Goal: Task Accomplishment & Management: Manage account settings

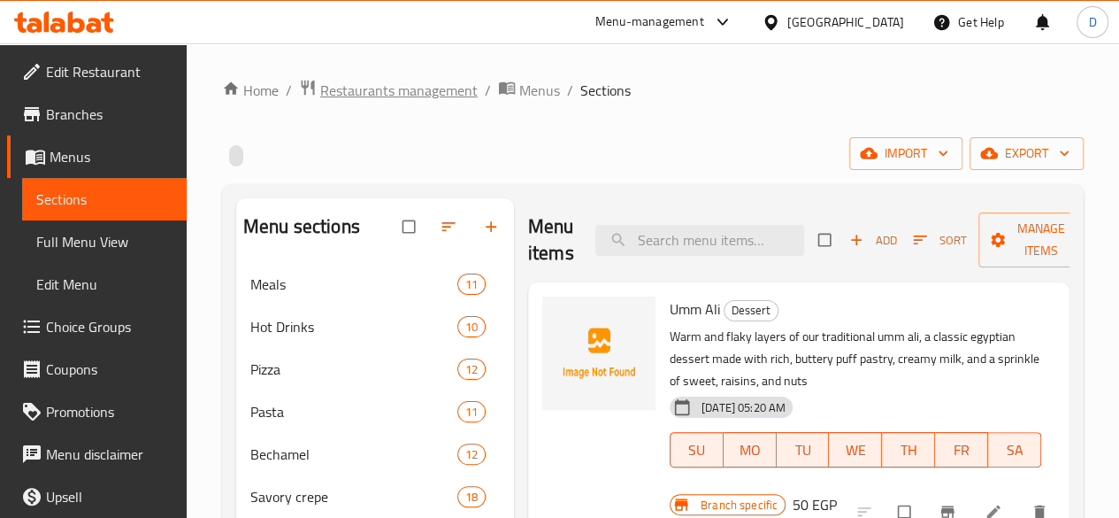
click at [357, 84] on span "Restaurants management" at bounding box center [398, 90] width 157 height 21
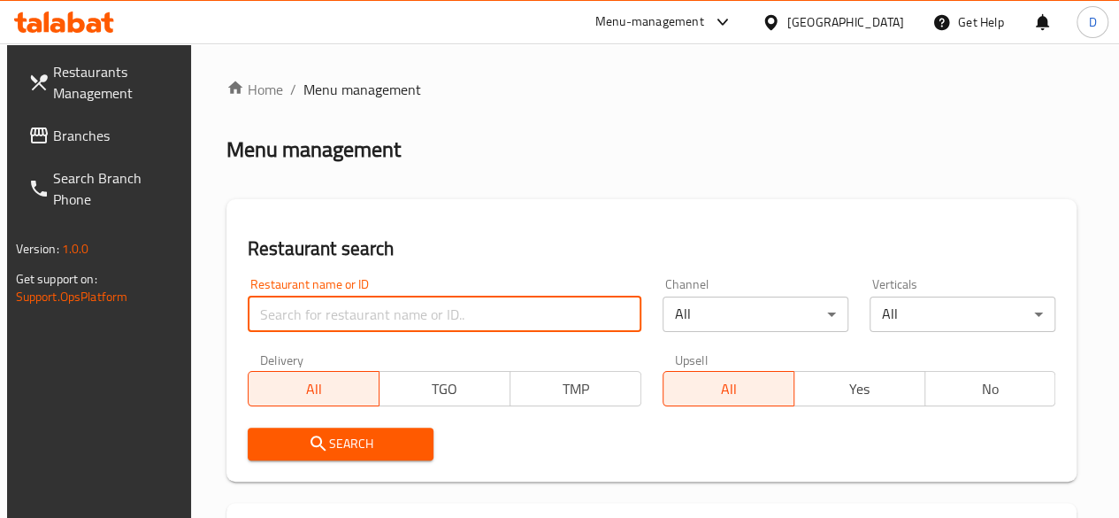
paste input "Koshari we daka"
type input "Koshari we daka"
click button "Search" at bounding box center [341, 443] width 186 height 33
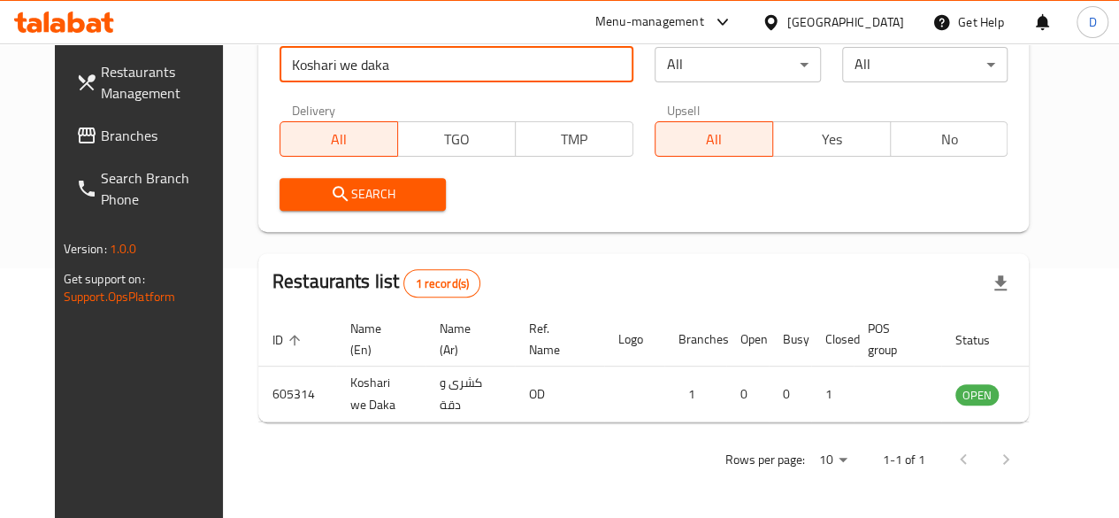
scroll to position [257, 0]
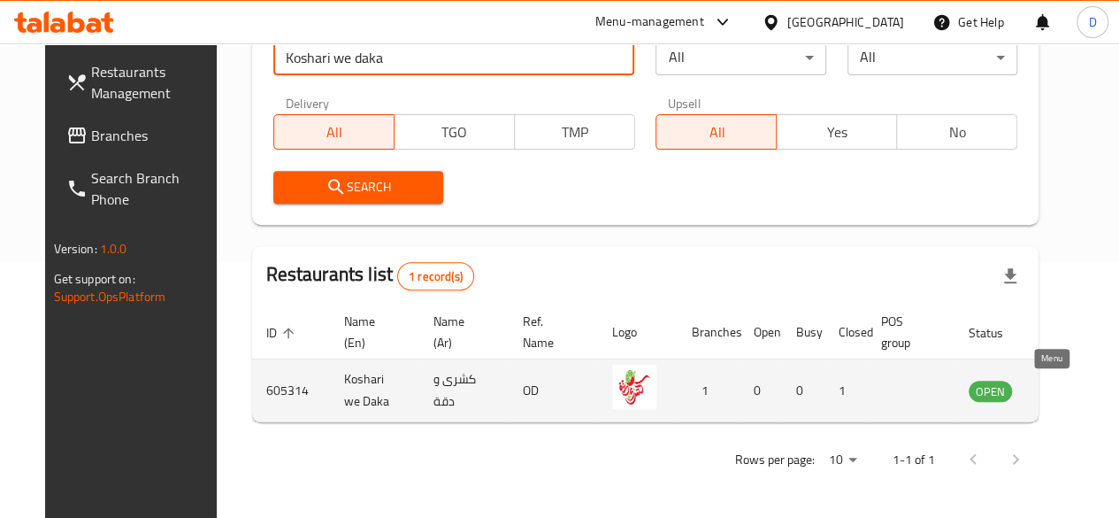
click at [1062, 388] on link "enhanced table" at bounding box center [1078, 390] width 33 height 21
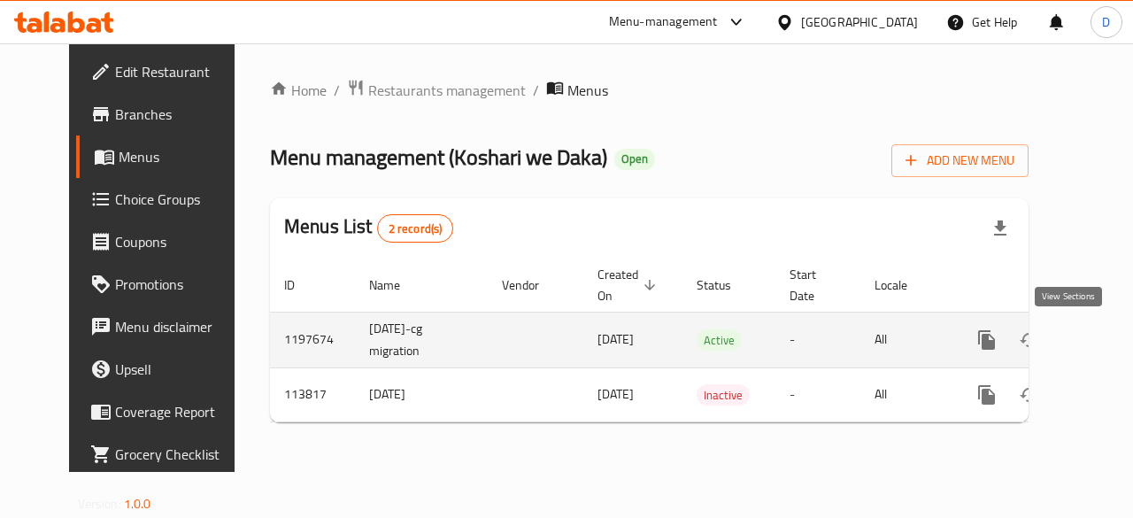
click at [1093, 327] on link "enhanced table" at bounding box center [1114, 340] width 42 height 42
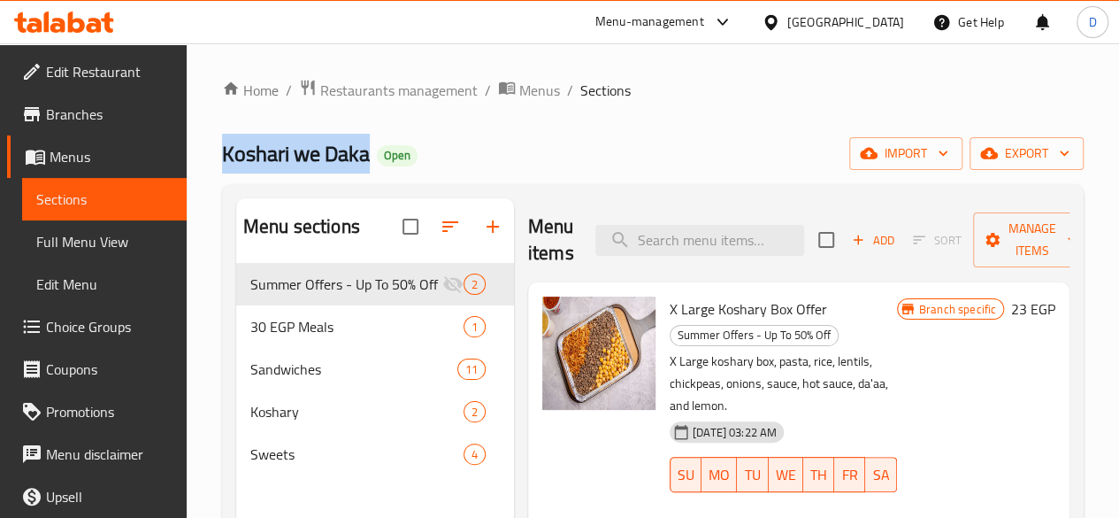
drag, startPoint x: 219, startPoint y: 157, endPoint x: 370, endPoint y: 163, distance: 151.4
click at [370, 163] on div "Home / Restaurants management / Menus / Sections Koshari we Daka Open import ex…" at bounding box center [653, 404] width 933 height 722
copy span "Koshari we Daka"
click at [407, 101] on span "Restaurants management" at bounding box center [398, 90] width 157 height 21
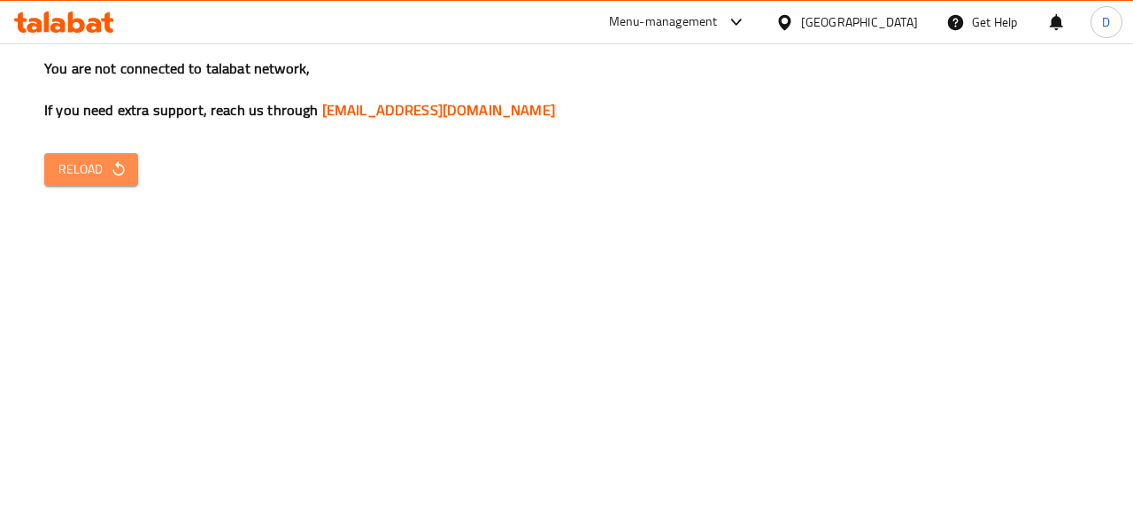
click at [81, 181] on button "Reload" at bounding box center [91, 169] width 94 height 33
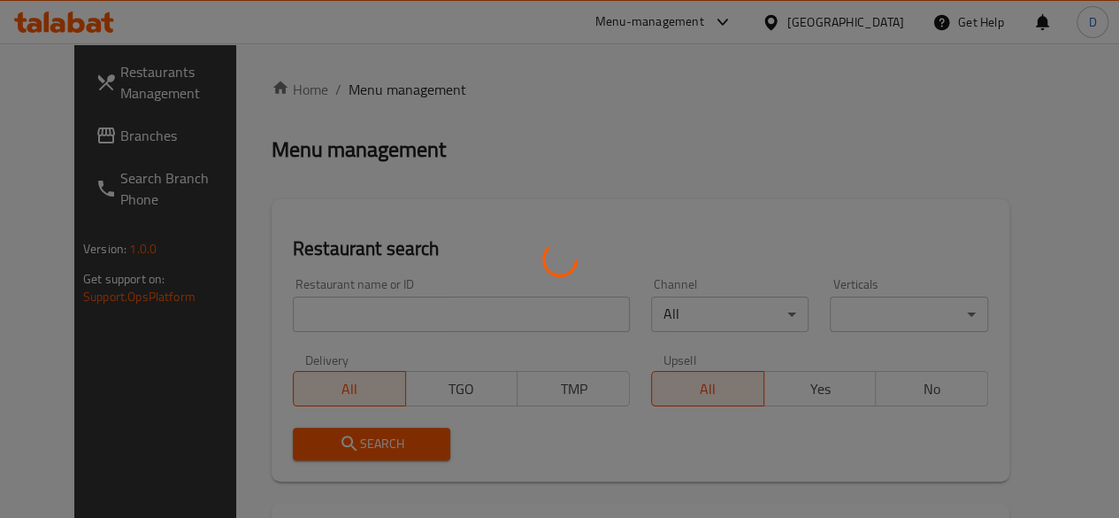
click at [336, 315] on div at bounding box center [559, 259] width 1119 height 518
click at [342, 321] on div at bounding box center [559, 259] width 1119 height 518
click at [320, 308] on div at bounding box center [559, 259] width 1119 height 518
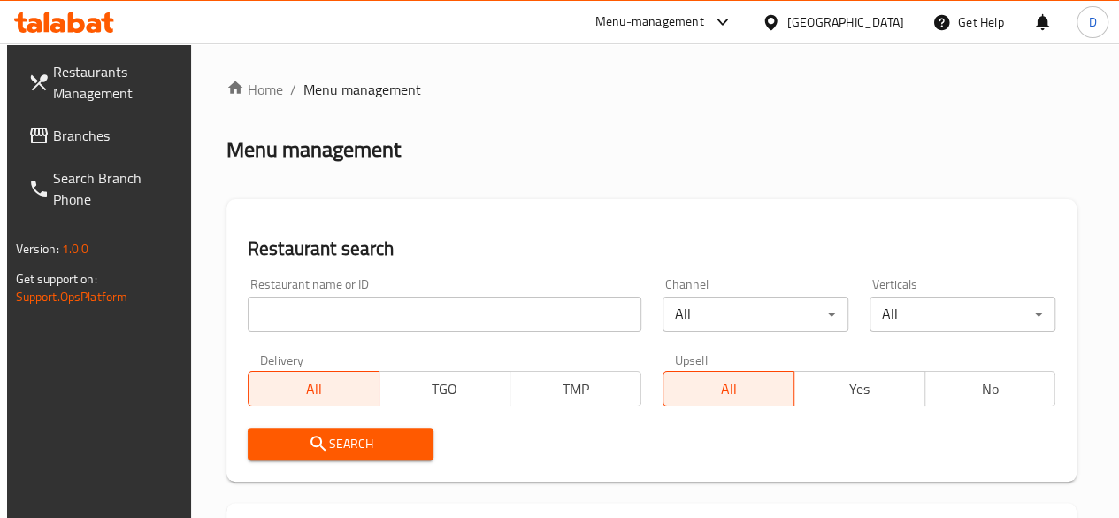
click at [266, 325] on input "search" at bounding box center [445, 313] width 394 height 35
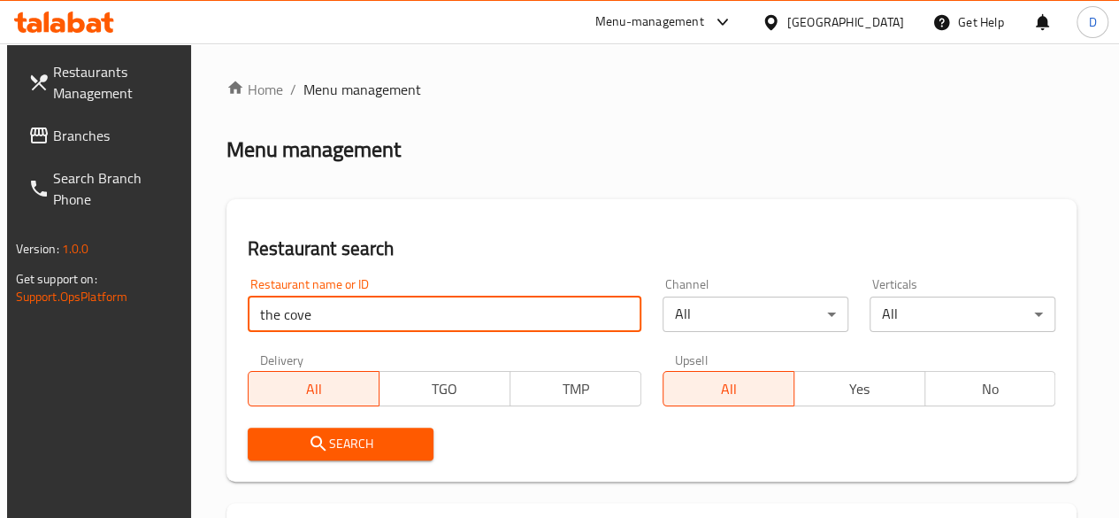
type input "the cove"
click button "Search" at bounding box center [341, 443] width 186 height 33
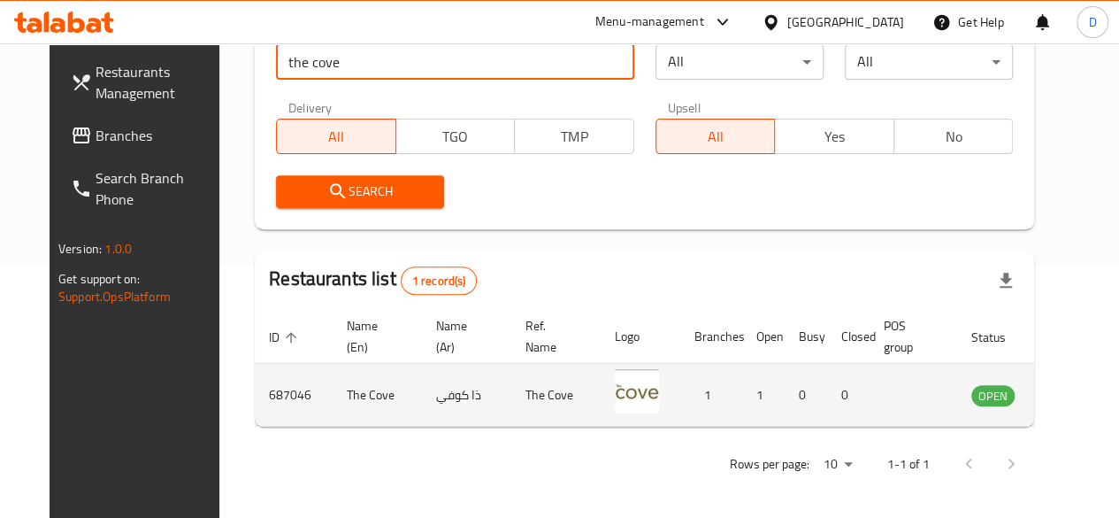
scroll to position [257, 0]
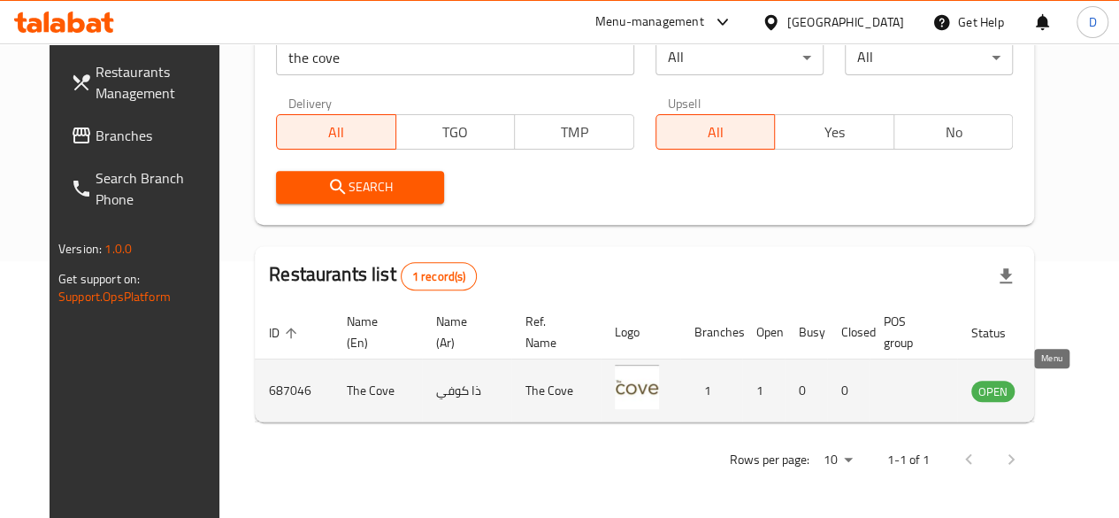
click at [1065, 387] on icon "enhanced table" at bounding box center [1074, 391] width 19 height 15
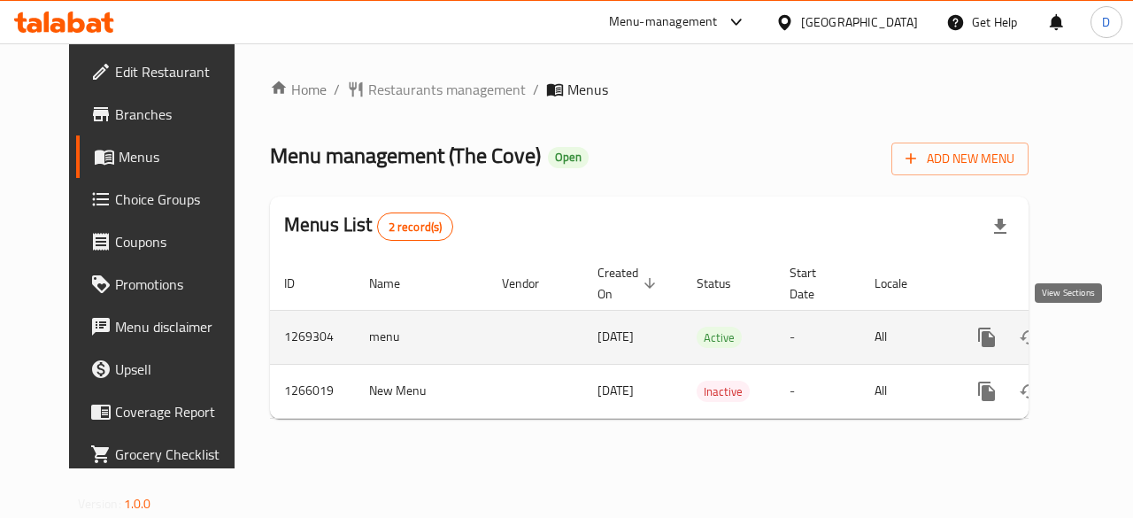
click at [1106, 332] on icon "enhanced table" at bounding box center [1114, 337] width 16 height 16
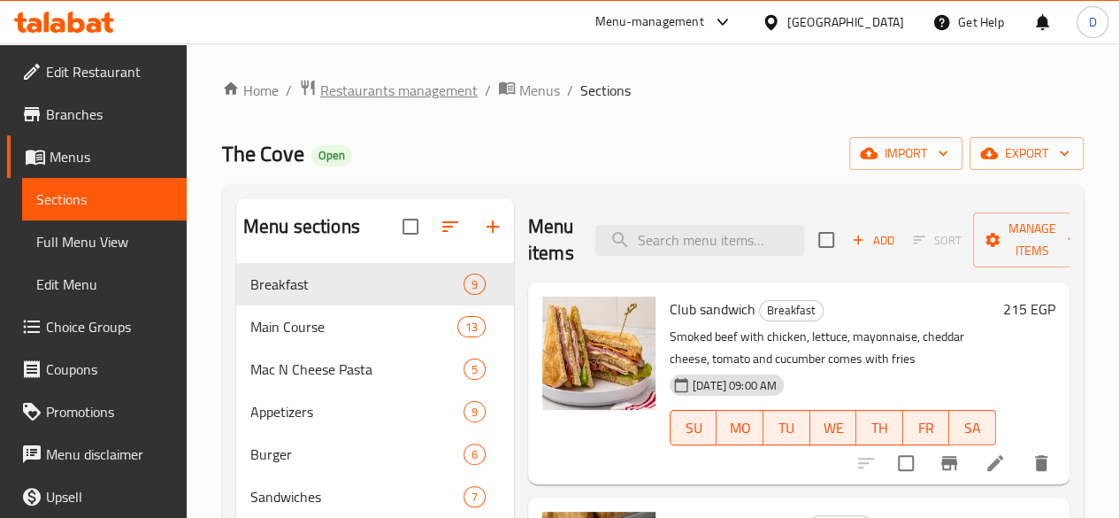
click at [424, 98] on span "Restaurants management" at bounding box center [398, 90] width 157 height 21
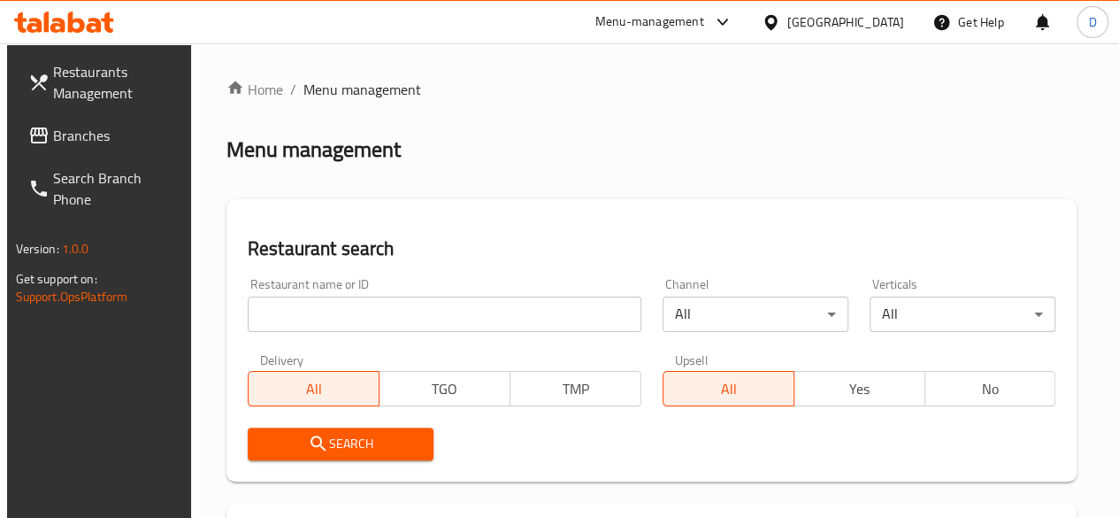
click at [337, 318] on input "search" at bounding box center [445, 313] width 394 height 35
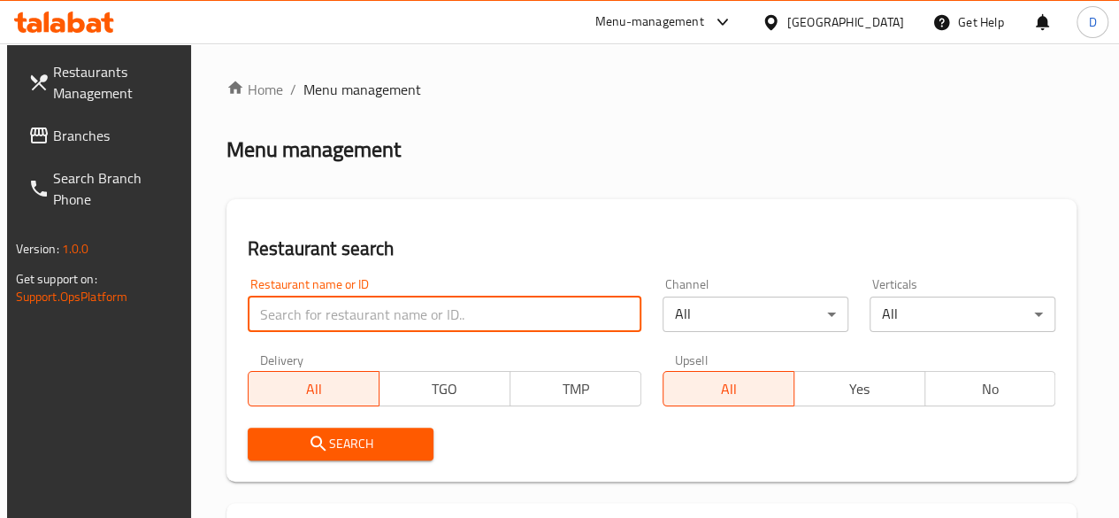
paste input "687998"
type input "687998"
click button "Search" at bounding box center [341, 443] width 186 height 33
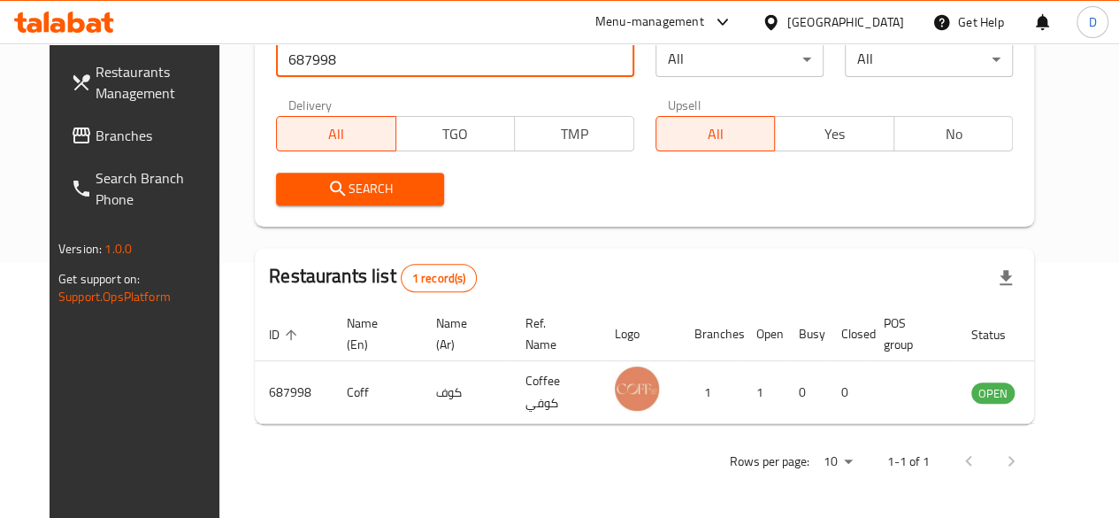
scroll to position [257, 0]
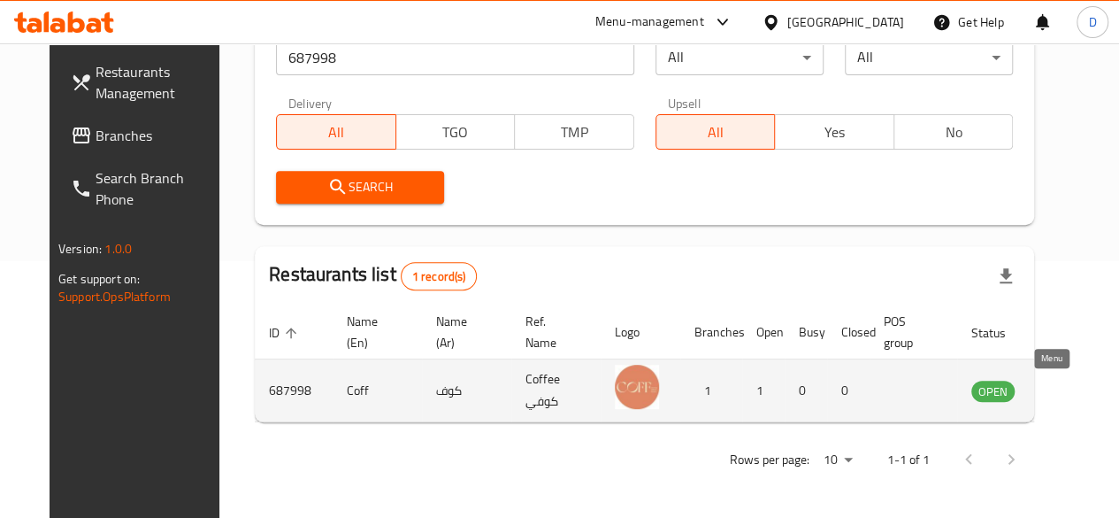
click at [1064, 396] on icon "enhanced table" at bounding box center [1074, 390] width 21 height 21
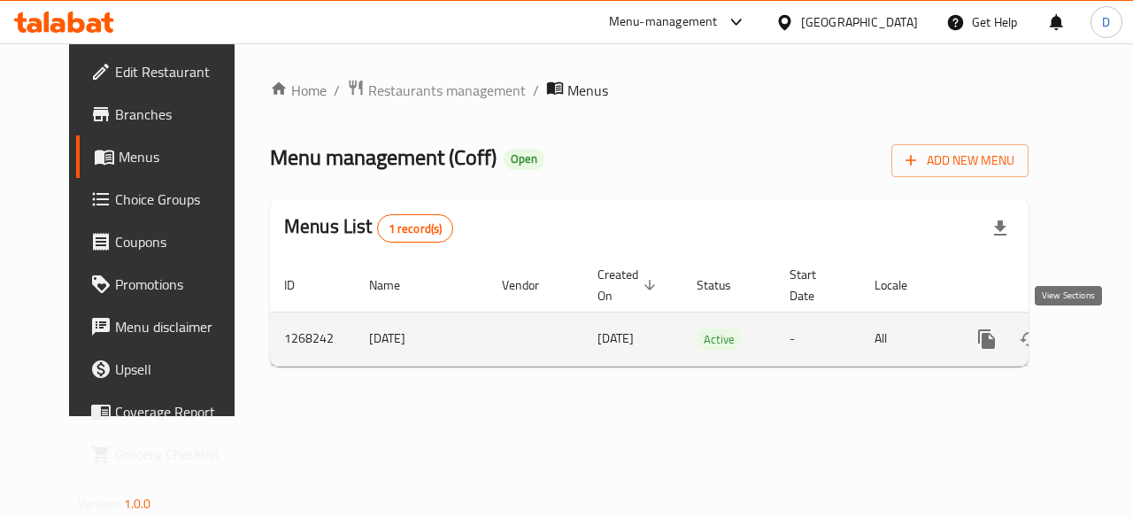
click at [1093, 350] on link "enhanced table" at bounding box center [1114, 339] width 42 height 42
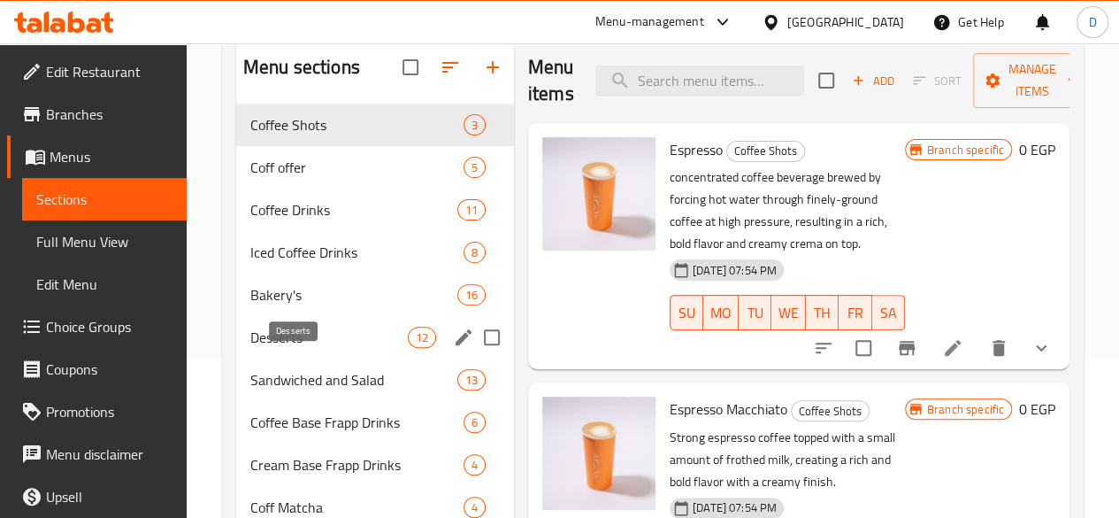
scroll to position [177, 0]
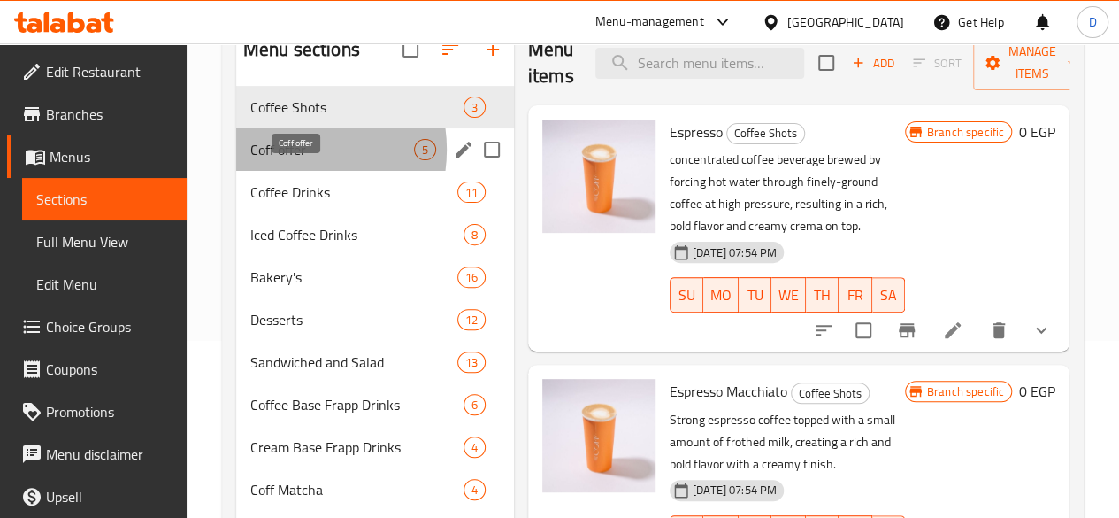
click at [289, 160] on span "Coff offer" at bounding box center [332, 149] width 164 height 21
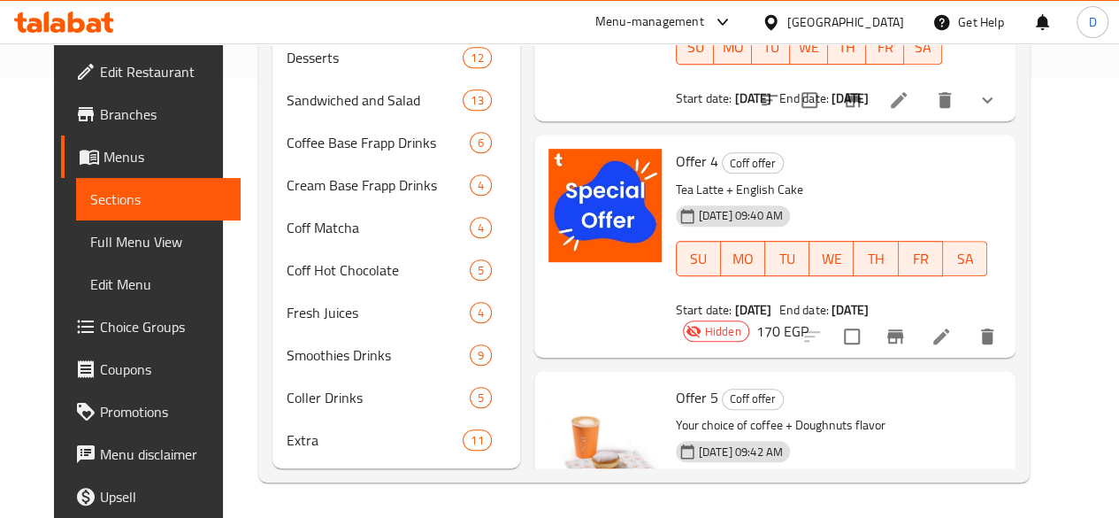
scroll to position [465, 0]
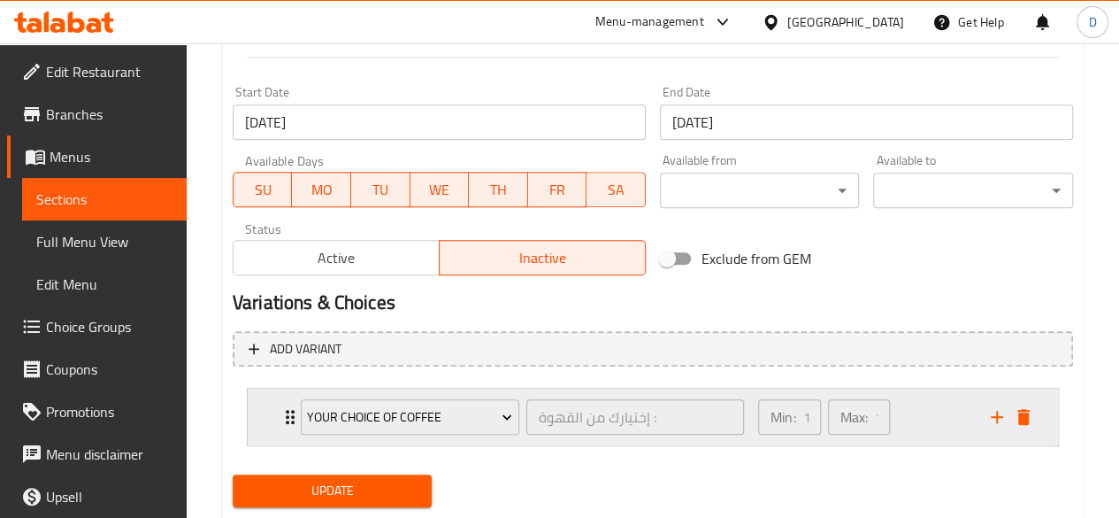
scroll to position [787, 0]
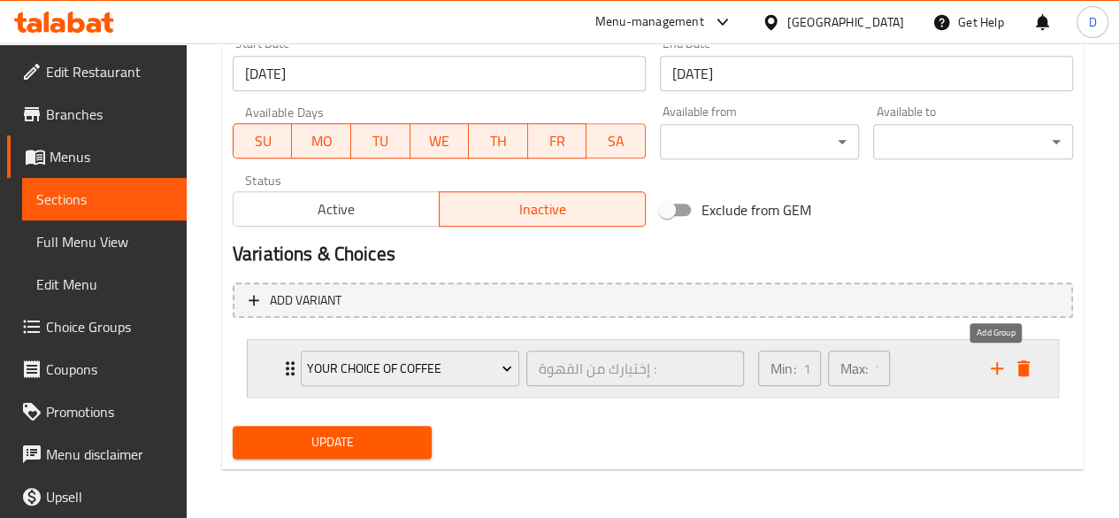
click at [989, 366] on icon "add" at bounding box center [997, 367] width 21 height 21
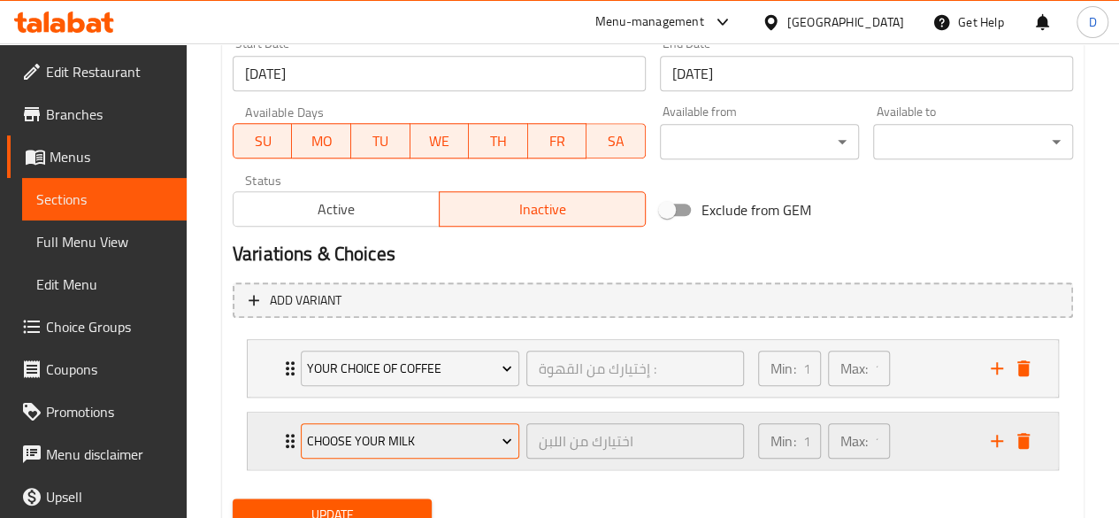
click at [320, 442] on span "Choose Your Milk" at bounding box center [409, 441] width 205 height 22
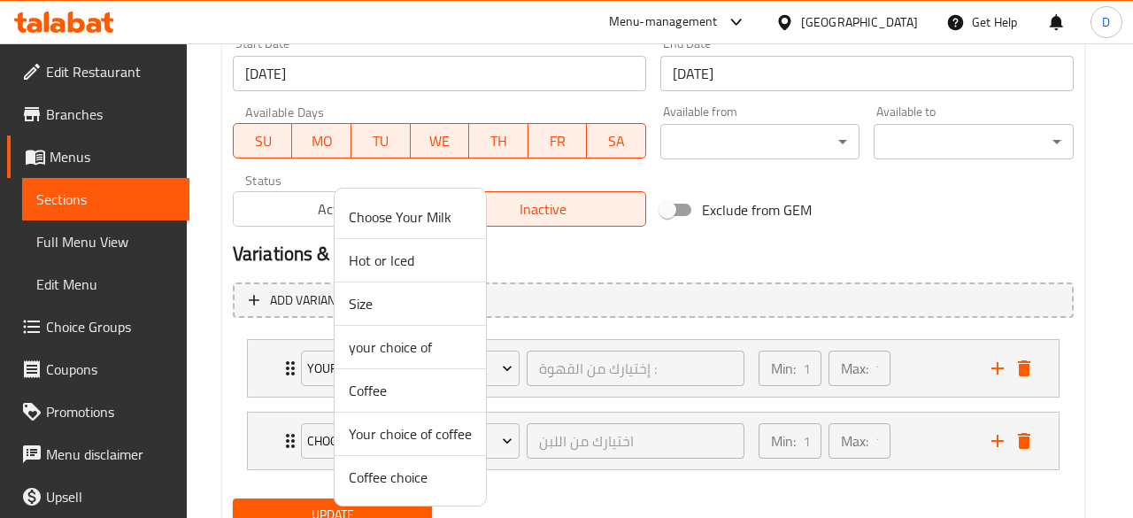
click at [377, 348] on span "your choice of" at bounding box center [410, 346] width 123 height 21
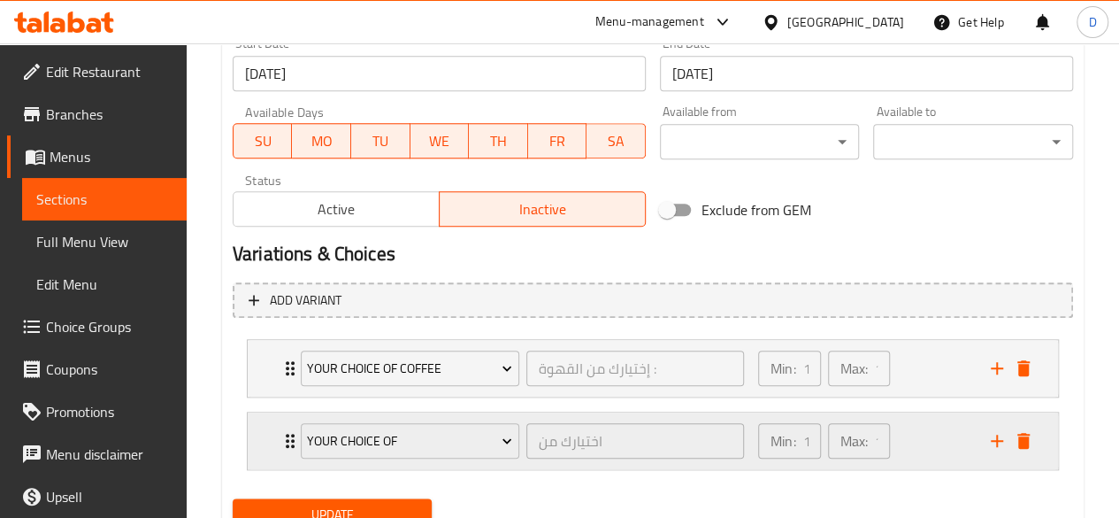
click at [296, 440] on div "your choice of اختيارك من ​" at bounding box center [522, 440] width 465 height 57
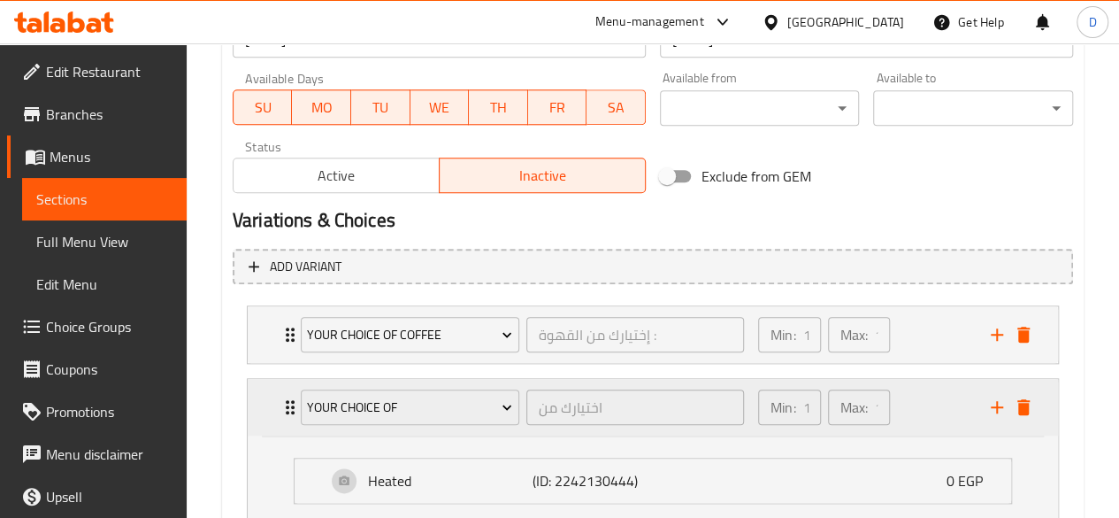
scroll to position [1014, 0]
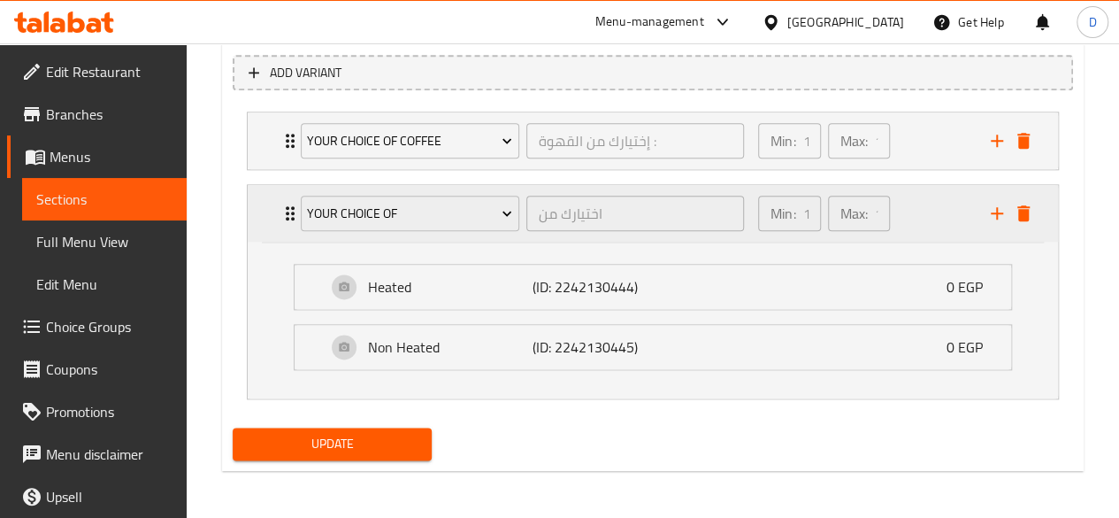
click at [1035, 221] on div "Expand" at bounding box center [1010, 213] width 53 height 27
click at [1021, 211] on icon "delete" at bounding box center [1024, 213] width 12 height 16
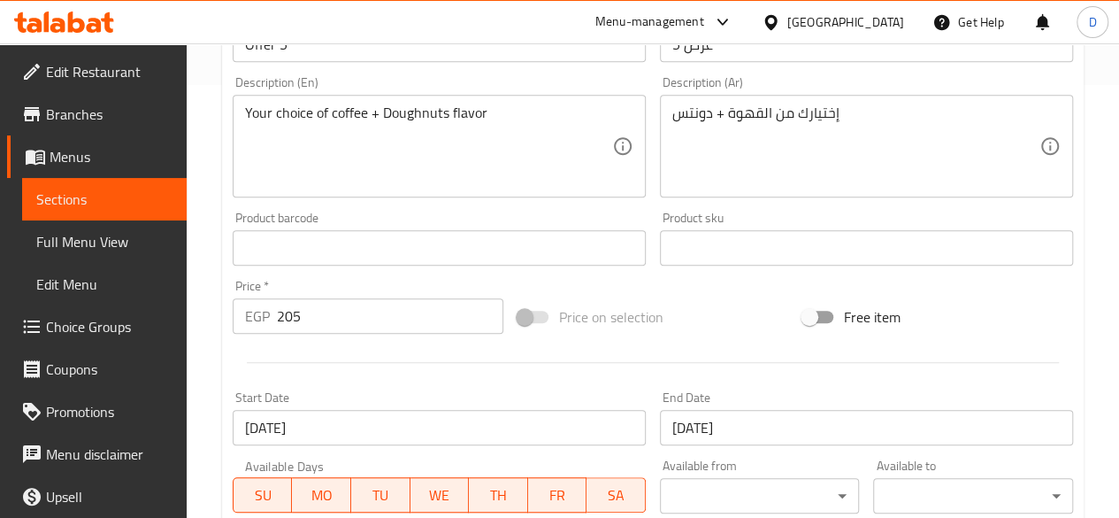
scroll to position [0, 0]
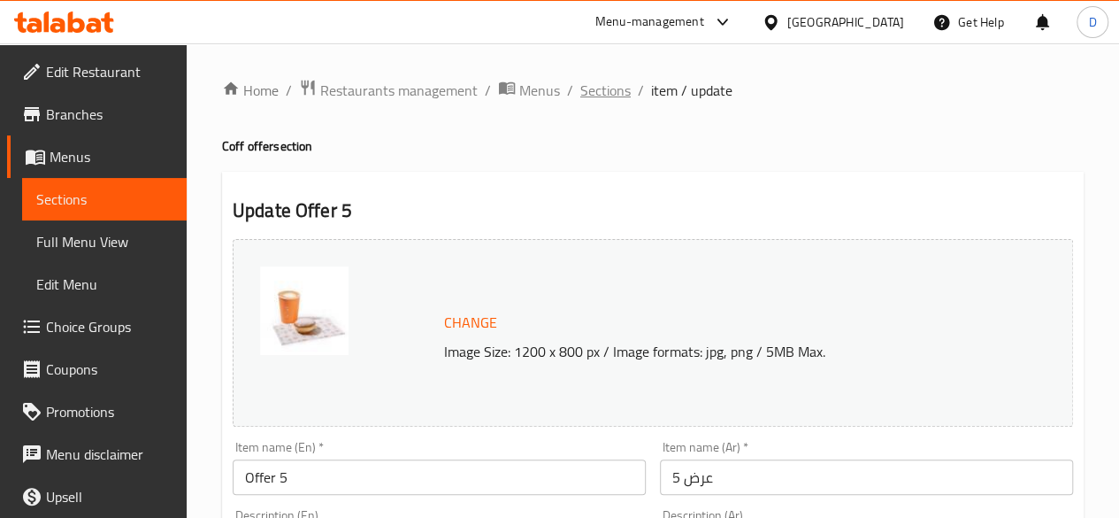
click at [612, 88] on span "Sections" at bounding box center [605, 90] width 50 height 21
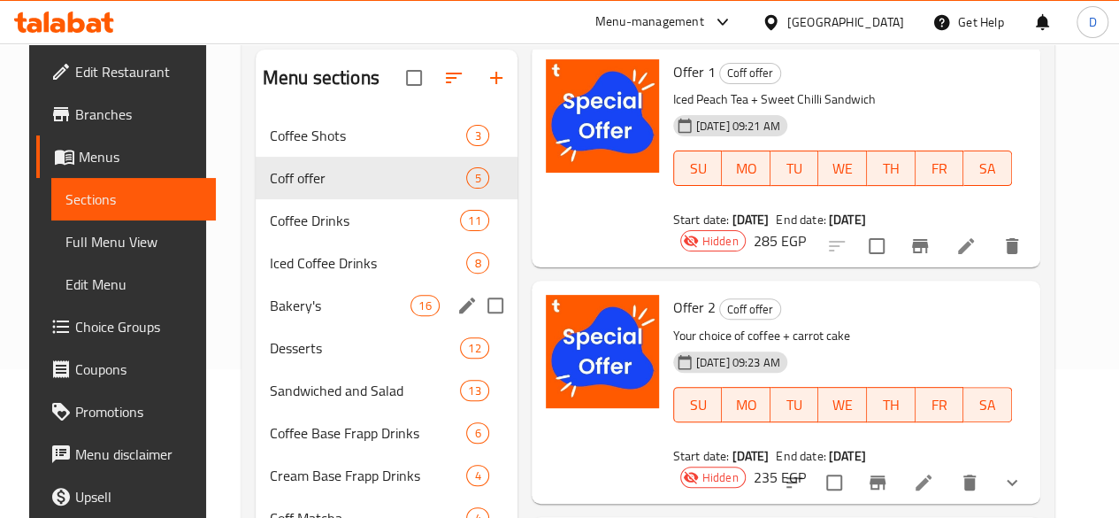
scroll to position [177, 0]
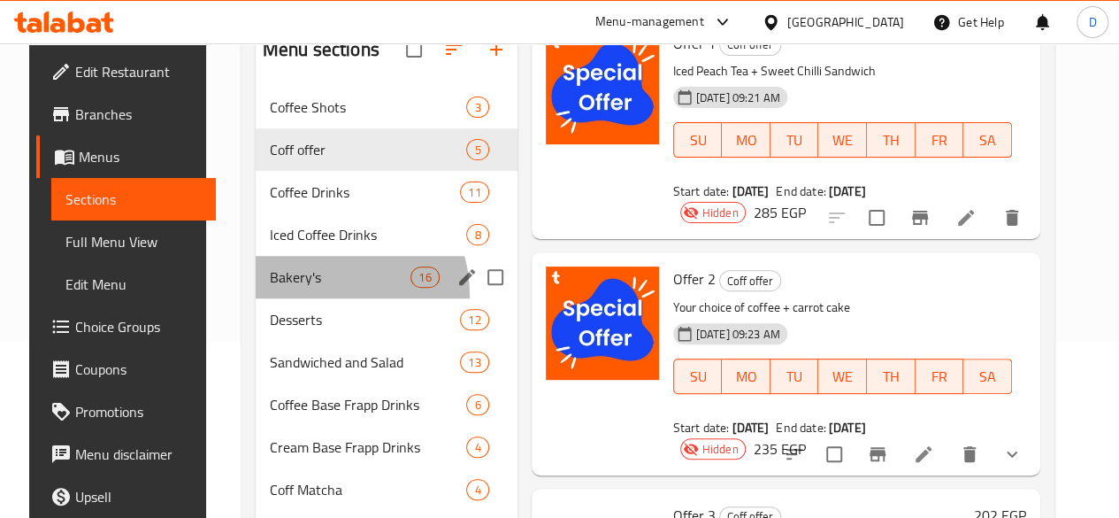
click at [296, 298] on div "[PERSON_NAME]'s 16" at bounding box center [387, 277] width 262 height 42
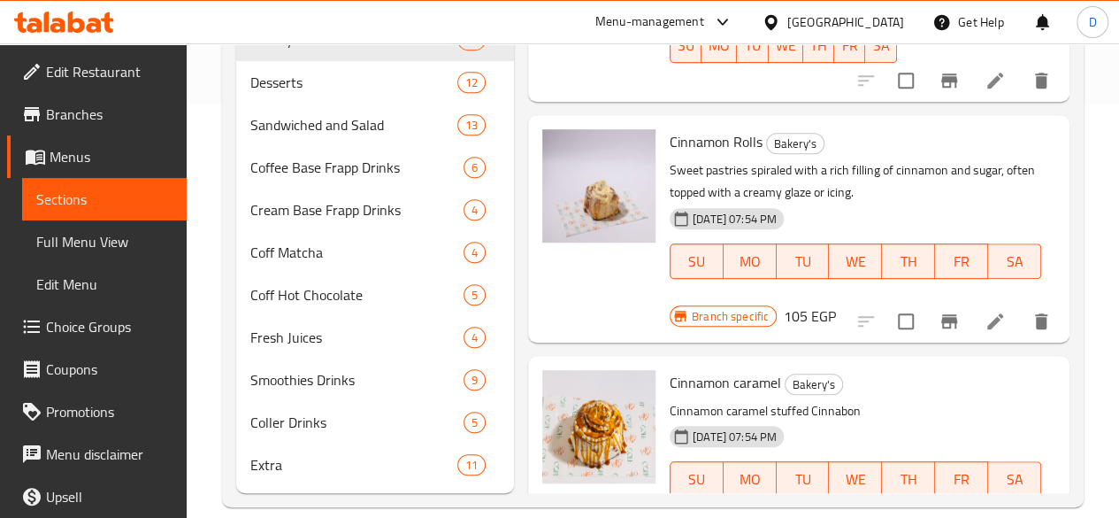
scroll to position [465, 0]
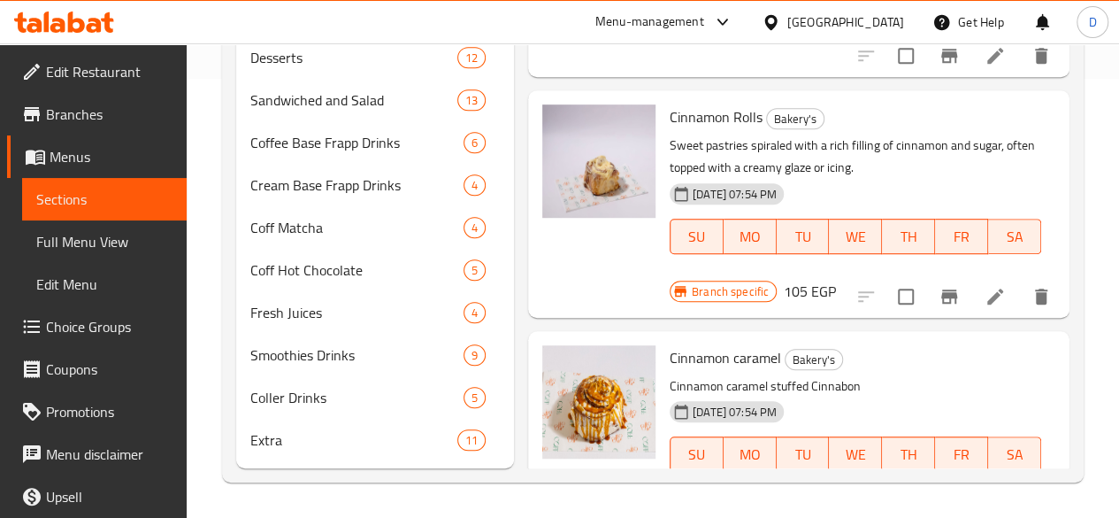
click at [86, 328] on span "Choice Groups" at bounding box center [109, 326] width 127 height 21
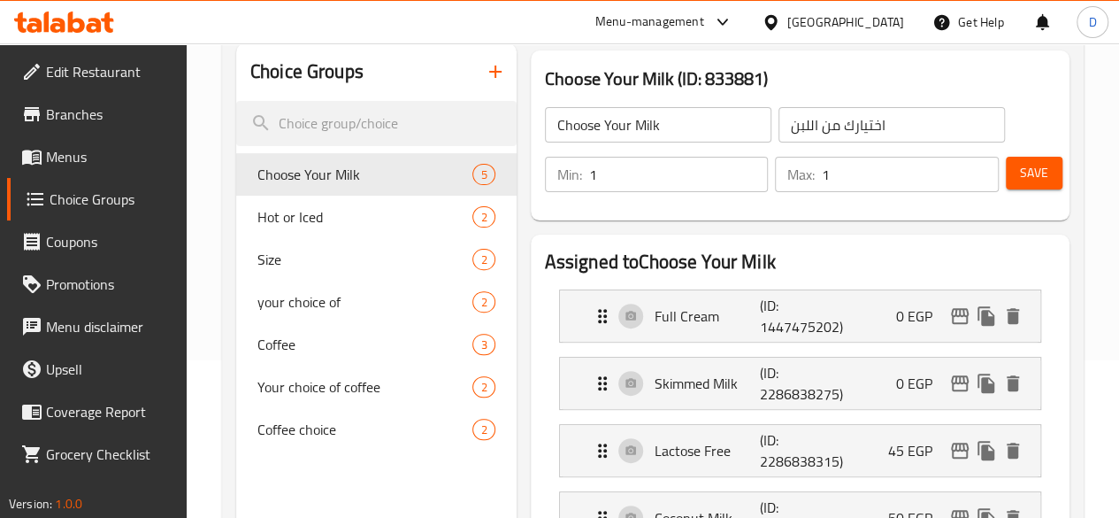
scroll to position [73, 0]
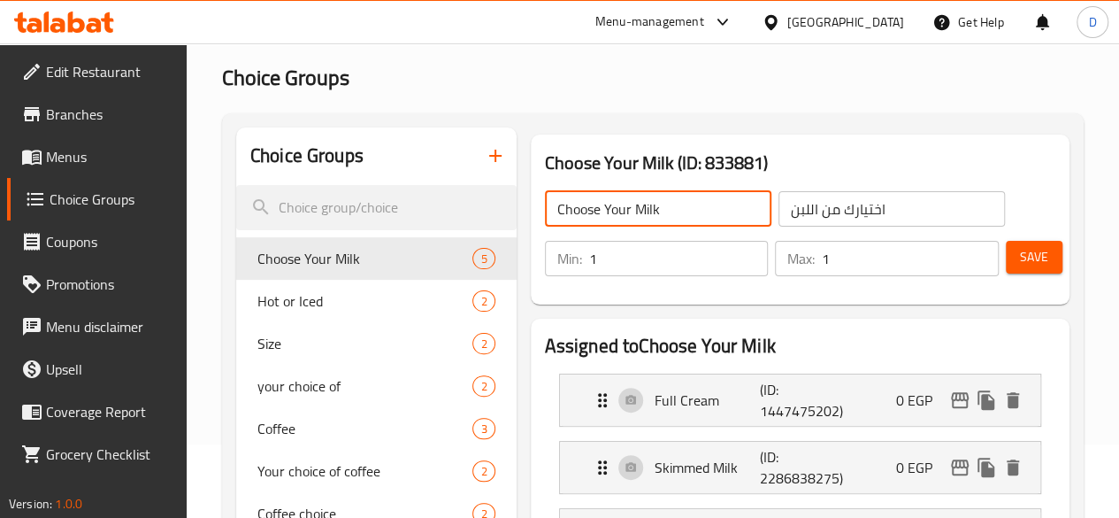
drag, startPoint x: 630, startPoint y: 195, endPoint x: 551, endPoint y: 212, distance: 80.7
click at [551, 212] on input "Choose Your Milk" at bounding box center [658, 208] width 227 height 35
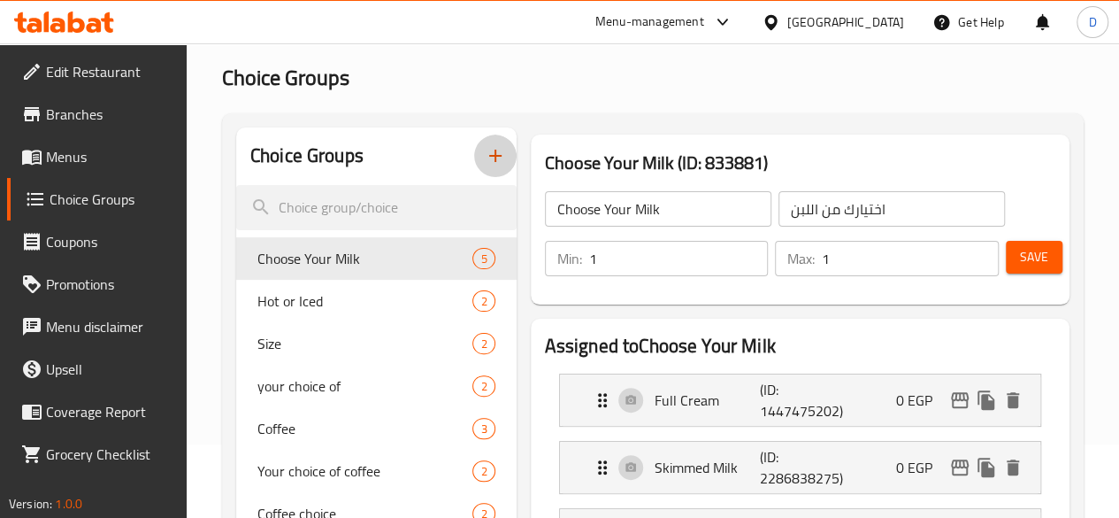
click at [474, 151] on button "button" at bounding box center [495, 155] width 42 height 42
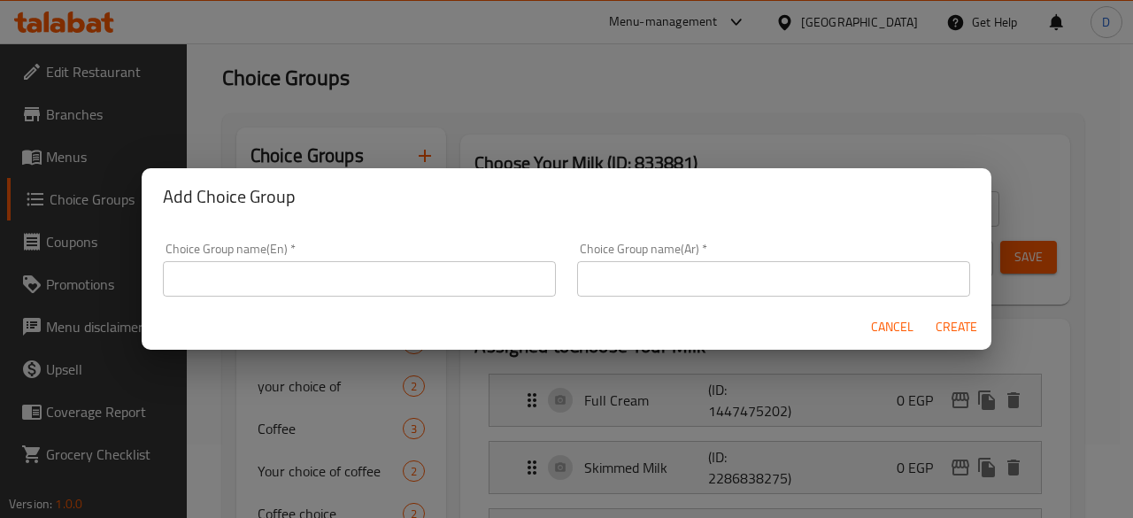
click at [418, 253] on div "Choice Group name(En)   * Choice Group name(En) *" at bounding box center [359, 269] width 393 height 54
click at [411, 303] on div "Choice Group name(En)   * Choice Group name(En) *" at bounding box center [359, 269] width 414 height 75
click at [403, 280] on input "text" at bounding box center [359, 278] width 393 height 35
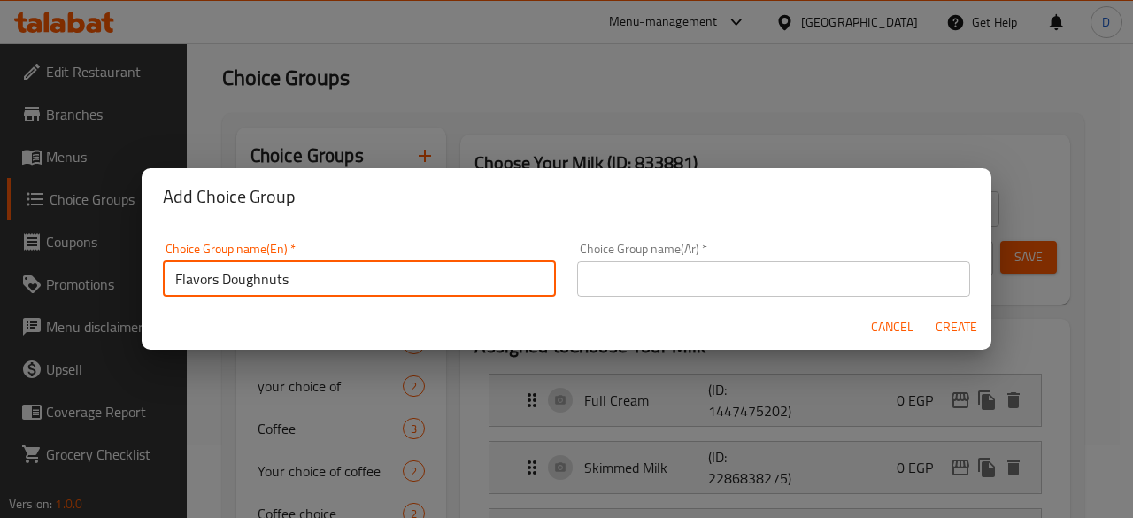
type input "Flavors Doughnuts"
click at [697, 267] on input "text" at bounding box center [773, 278] width 393 height 35
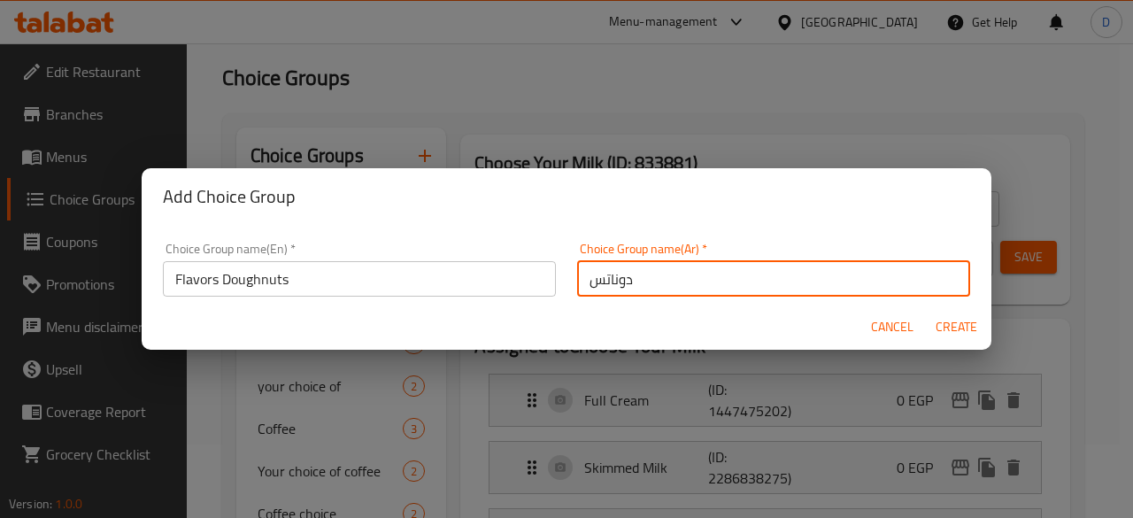
type input "دوناتس"
click at [943, 330] on span "Create" at bounding box center [955, 327] width 42 height 22
type input "Flavors Doughnuts"
type input "دوناتس"
type input "0"
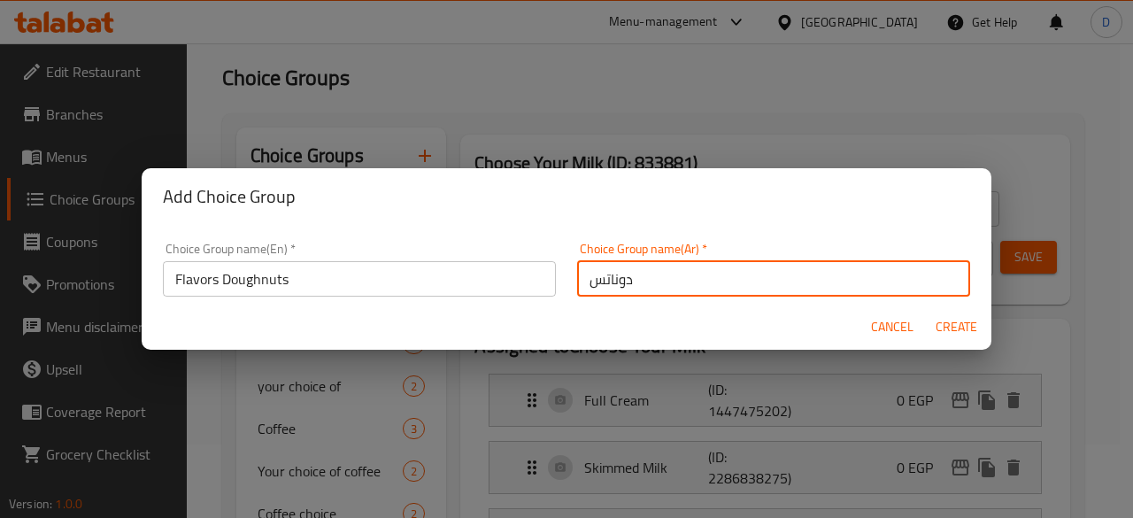
type input "0"
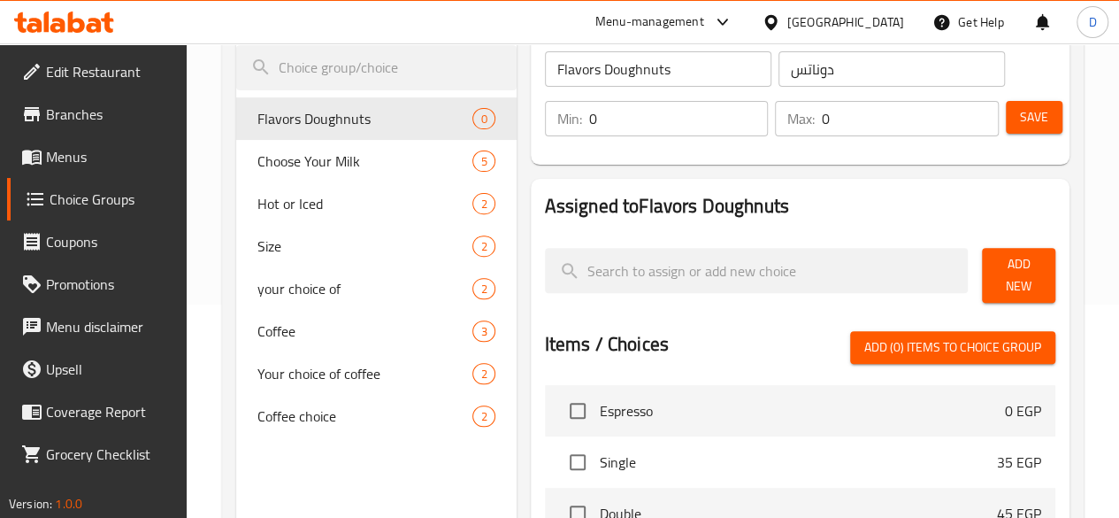
scroll to position [250, 0]
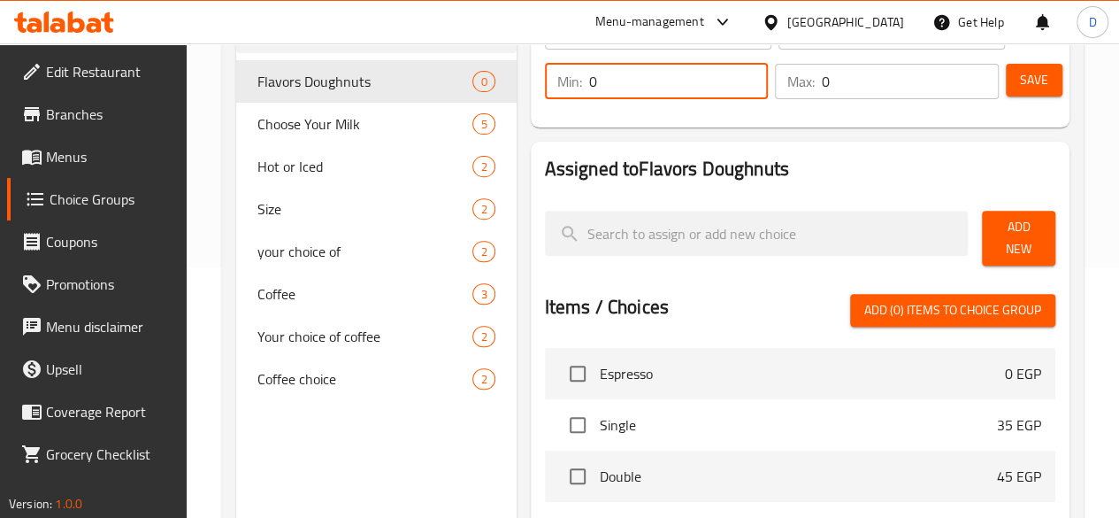
click at [589, 92] on input "0" at bounding box center [679, 81] width 180 height 35
type input "1"
click at [828, 74] on input "0" at bounding box center [910, 81] width 177 height 35
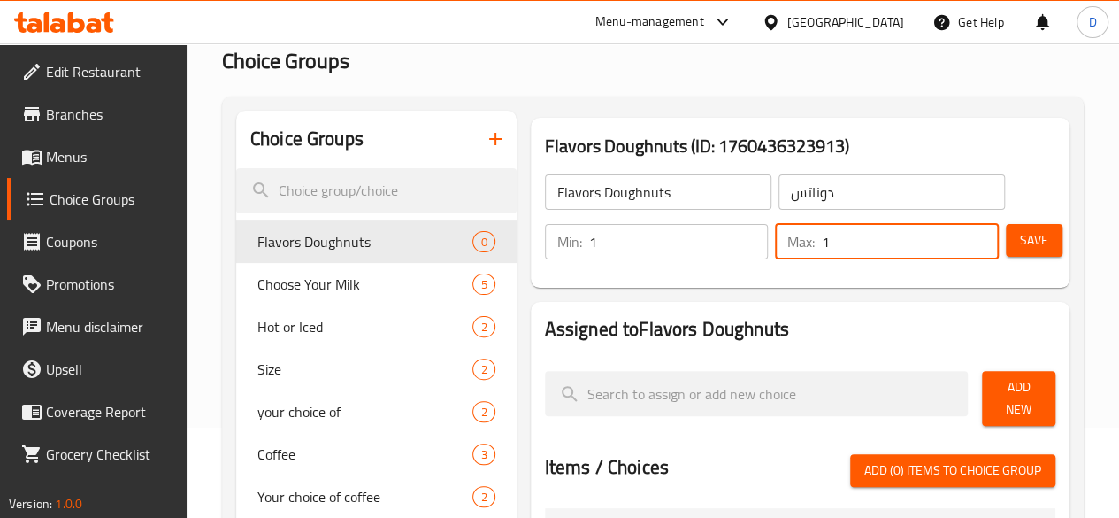
scroll to position [73, 0]
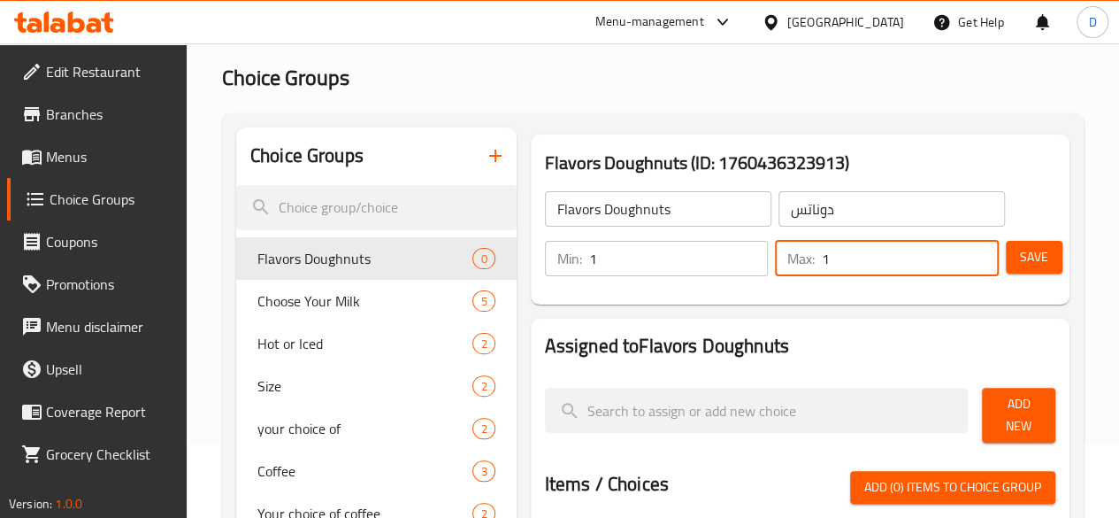
type input "1"
click at [1009, 259] on button "Save" at bounding box center [1034, 257] width 57 height 33
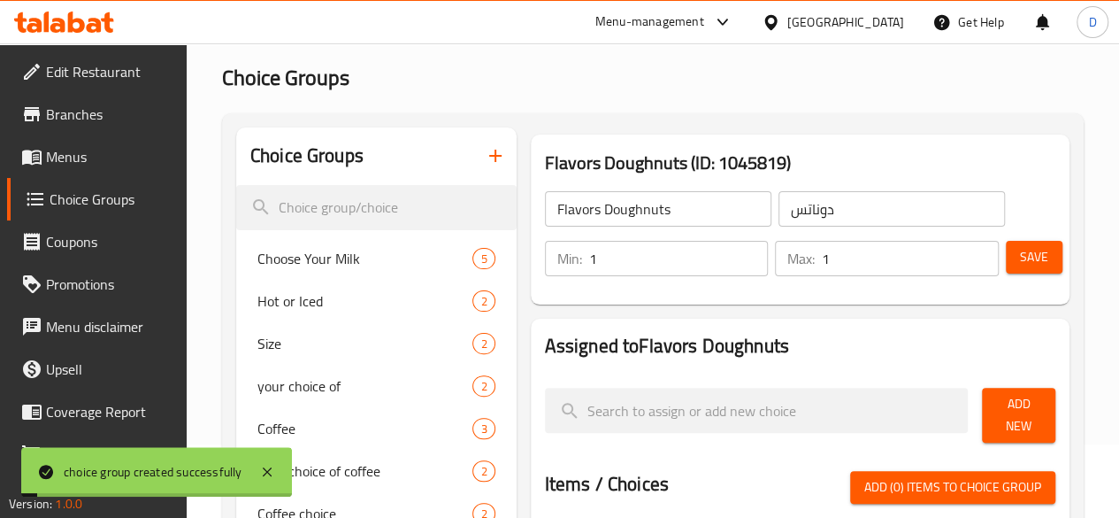
scroll to position [162, 0]
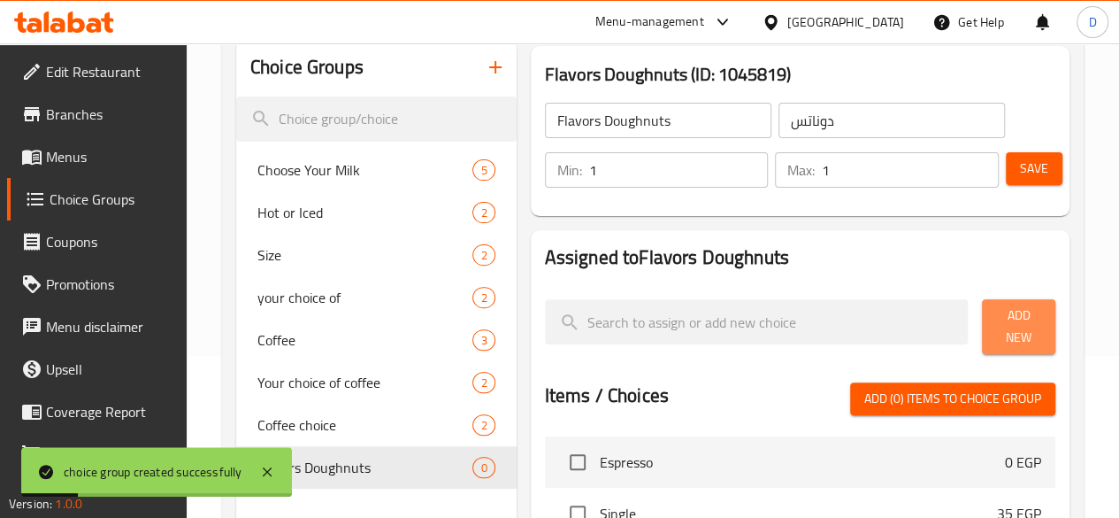
click at [1021, 331] on span "Add New" at bounding box center [1018, 326] width 45 height 44
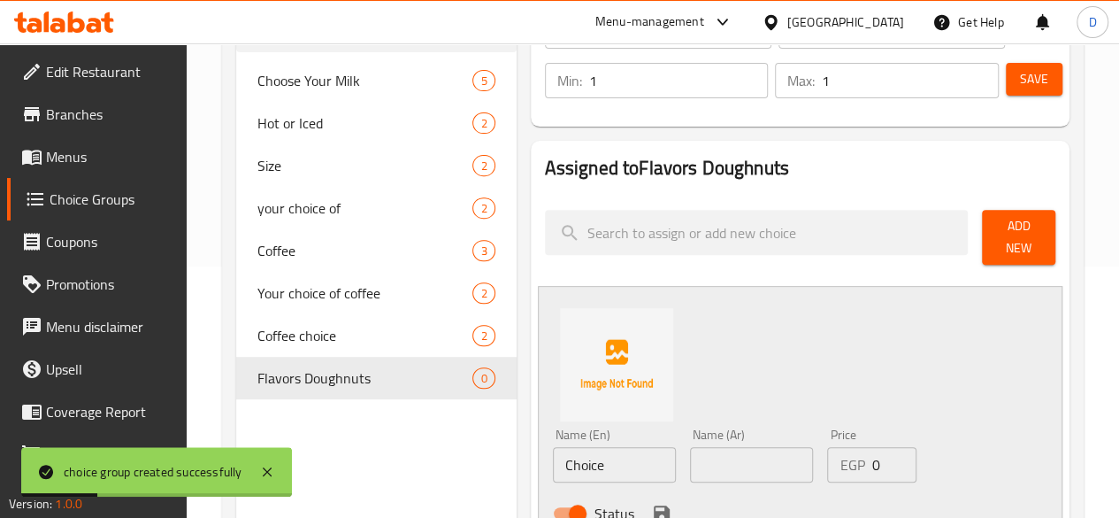
scroll to position [339, 0]
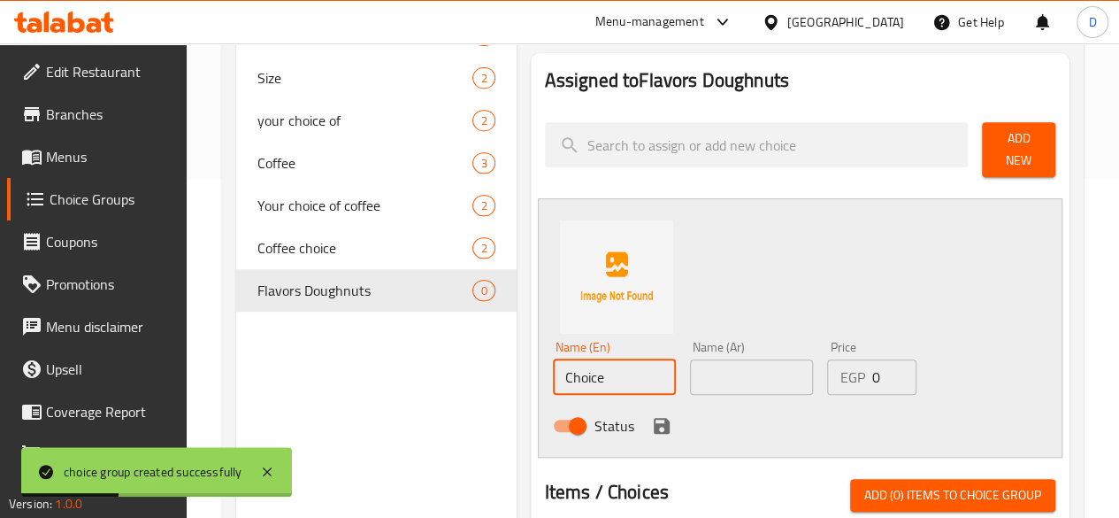
drag, startPoint x: 568, startPoint y: 369, endPoint x: 135, endPoint y: 456, distance: 441.3
type input "آ"
click at [690, 381] on input "text" at bounding box center [751, 376] width 123 height 35
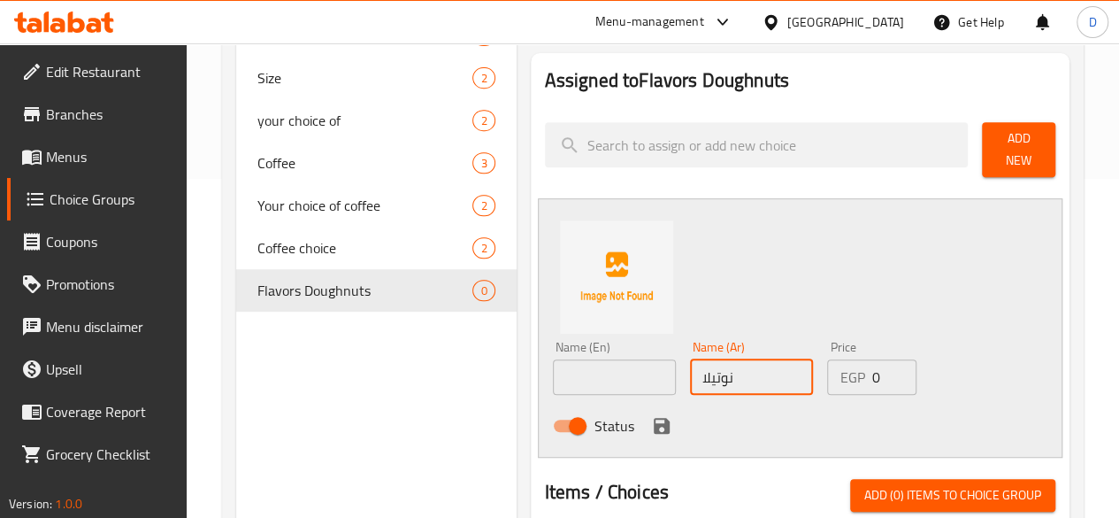
type input "نوتيلا"
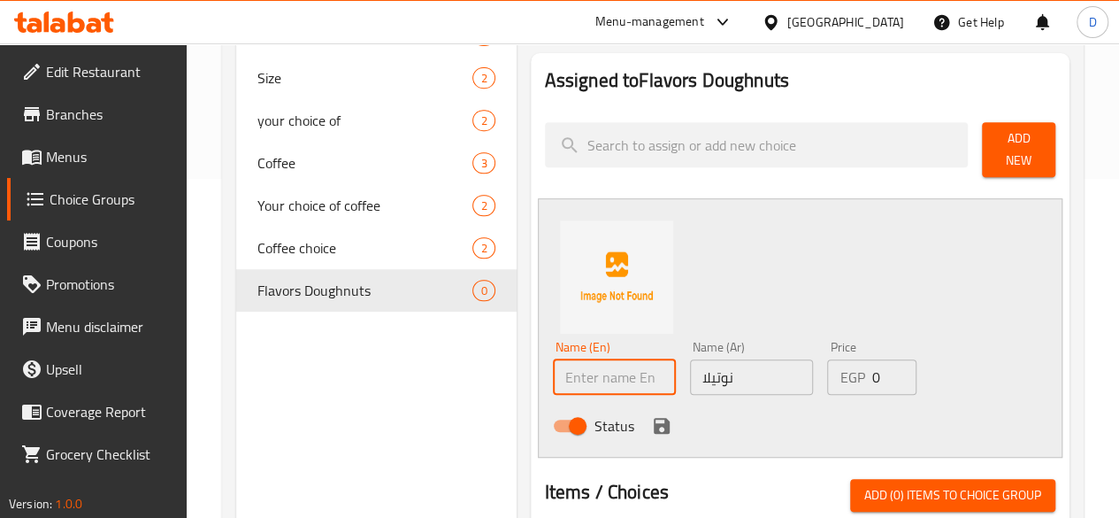
click at [553, 376] on input "text" at bounding box center [614, 376] width 123 height 35
type input "Nutella"
click at [651, 415] on icon "save" at bounding box center [661, 425] width 21 height 21
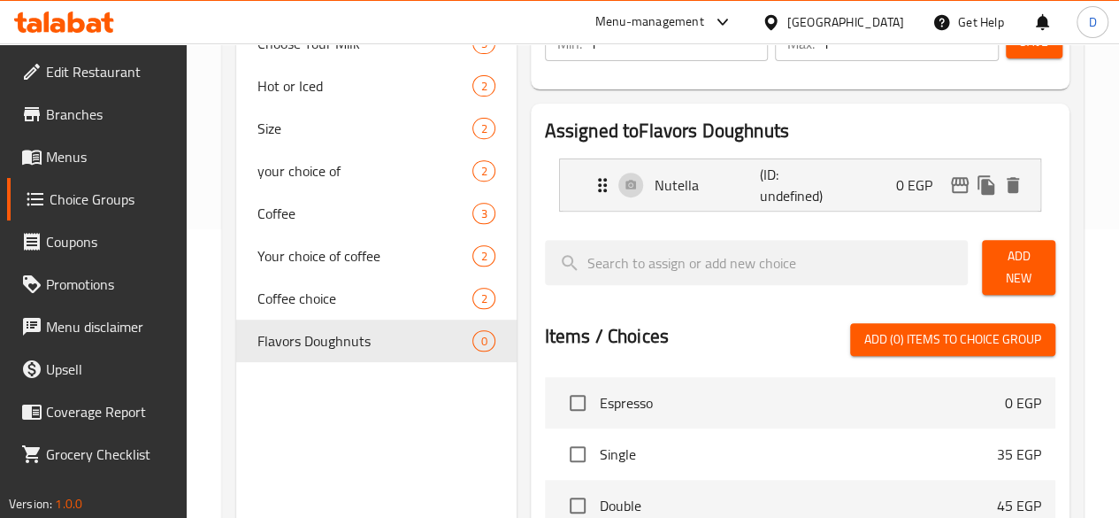
scroll to position [250, 0]
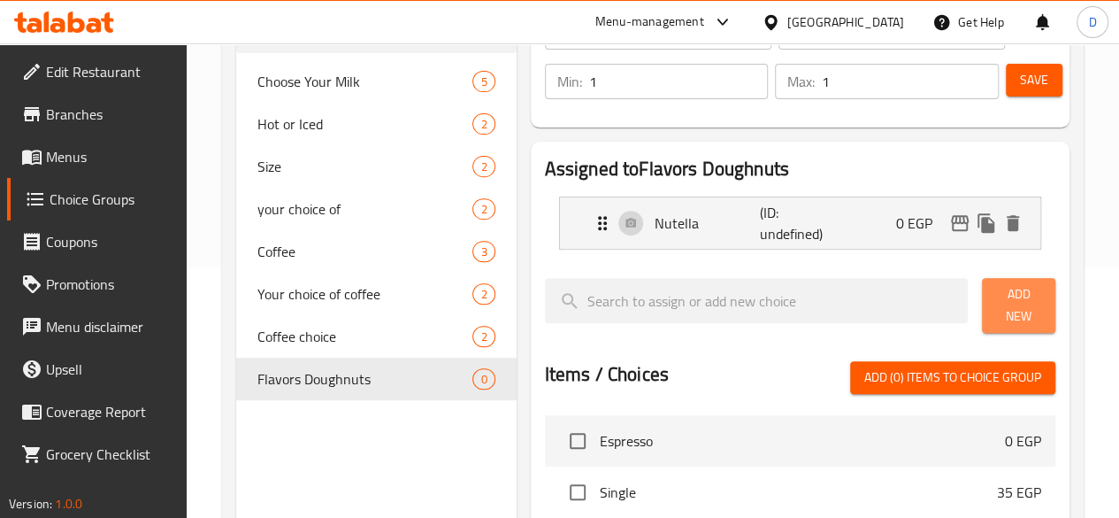
click at [1010, 307] on span "Add New" at bounding box center [1018, 305] width 45 height 44
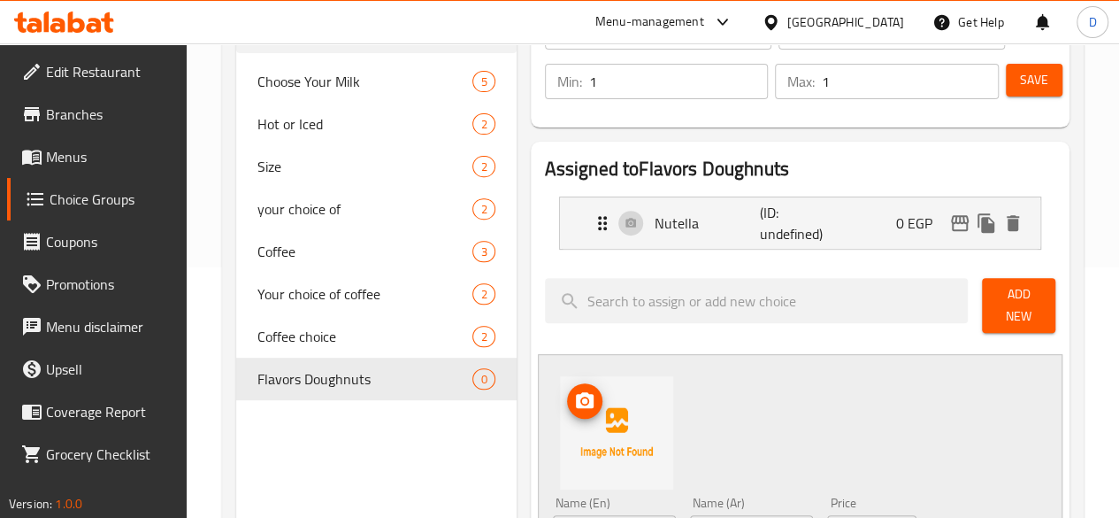
scroll to position [427, 0]
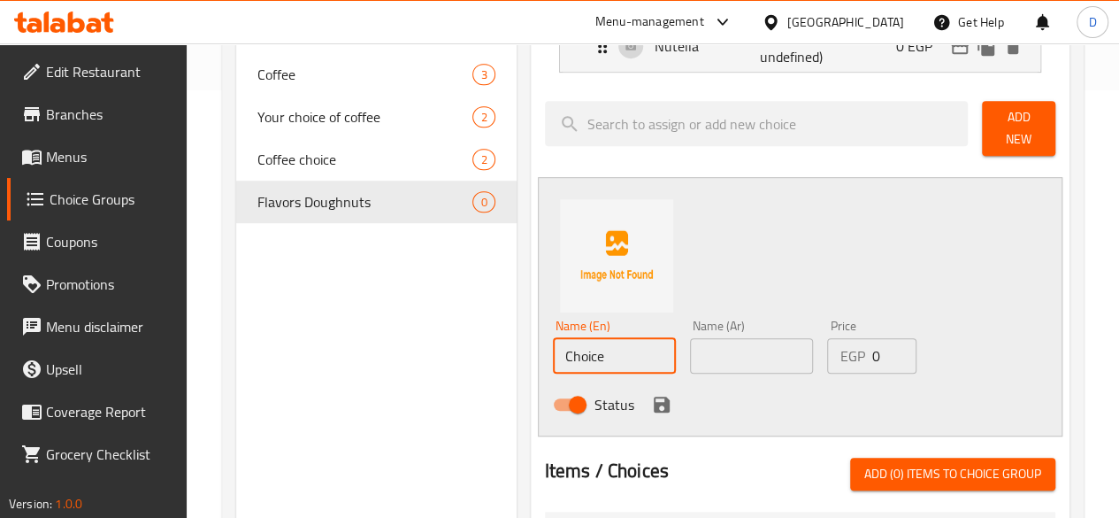
drag, startPoint x: 546, startPoint y: 339, endPoint x: 192, endPoint y: 357, distance: 354.4
click at [195, 357] on div "Home / Restaurants management / Choice Groups Choice Groups Choice Groups Choos…" at bounding box center [653, 313] width 933 height 1394
type input "Caramel"
click at [690, 348] on input "text" at bounding box center [751, 355] width 123 height 35
drag, startPoint x: 574, startPoint y: 342, endPoint x: 364, endPoint y: 346, distance: 210.6
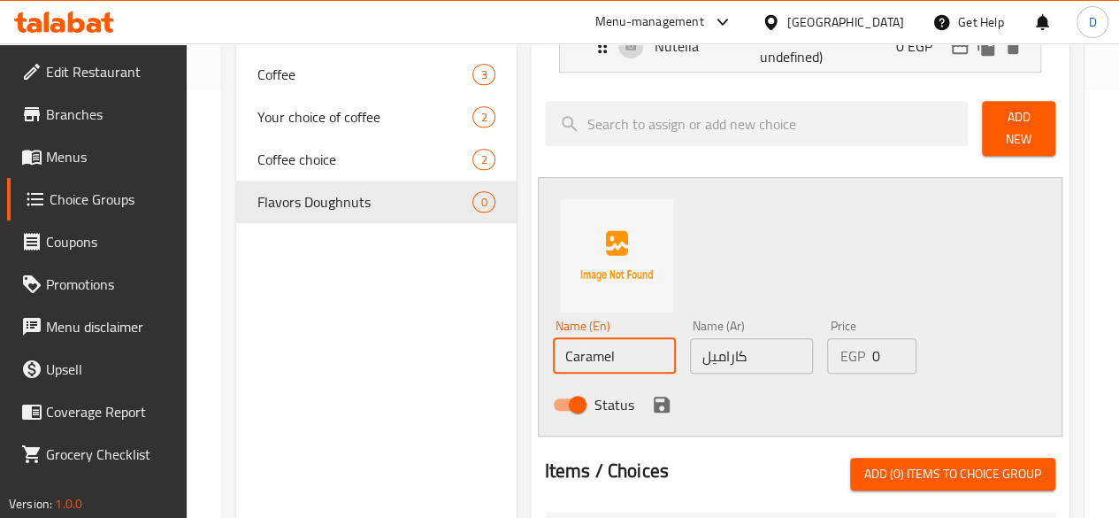
click at [366, 346] on div "Choice Groups Choose Your Milk 5 Hot or Iced 2 Size 2 your choice of 2 Coffee 3…" at bounding box center [656, 366] width 841 height 1187
drag, startPoint x: 718, startPoint y: 349, endPoint x: 541, endPoint y: 336, distance: 178.3
click at [546, 335] on div "Name (En) Caramel Name (En) Name (Ar) كاراميل Name ([PERSON_NAME]) Price EGP 0 …" at bounding box center [752, 370] width 412 height 116
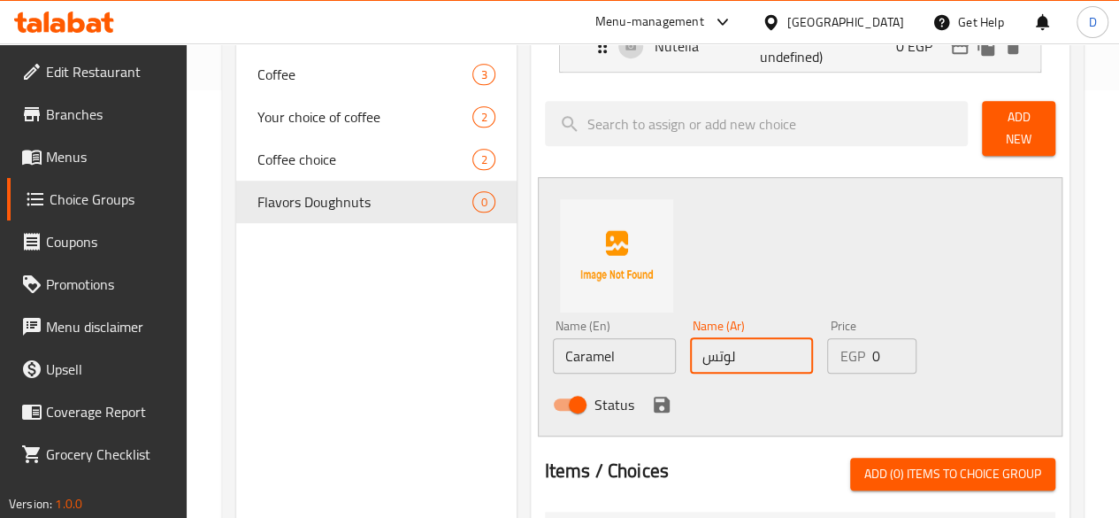
type input "لوتس"
click at [572, 350] on input "Caramel" at bounding box center [614, 355] width 123 height 35
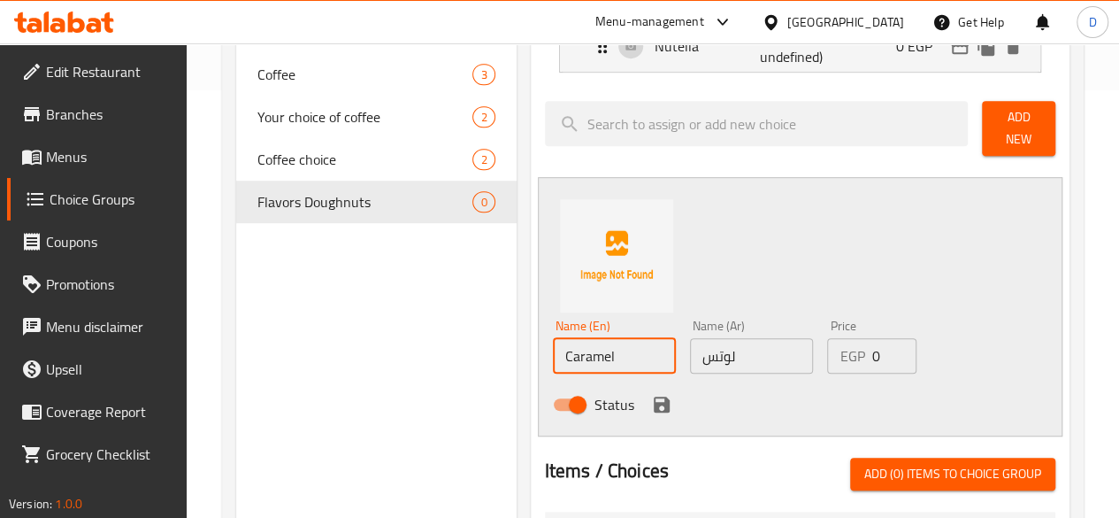
drag, startPoint x: 572, startPoint y: 350, endPoint x: 402, endPoint y: 351, distance: 169.9
click at [405, 351] on div "Choice Groups Choose Your Milk 5 Hot or Iced 2 Size 2 your choice of 2 Coffee 3…" at bounding box center [656, 366] width 841 height 1187
type input "Lotus"
click at [697, 415] on div "Status" at bounding box center [752, 404] width 412 height 48
click at [654, 396] on icon "save" at bounding box center [662, 404] width 16 height 16
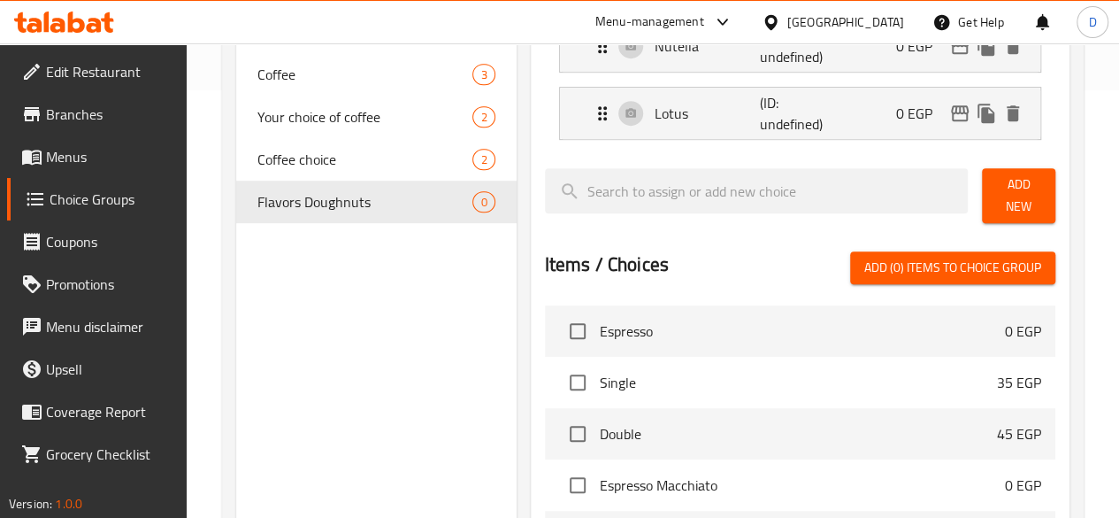
click at [996, 185] on span "Add New" at bounding box center [1018, 195] width 45 height 44
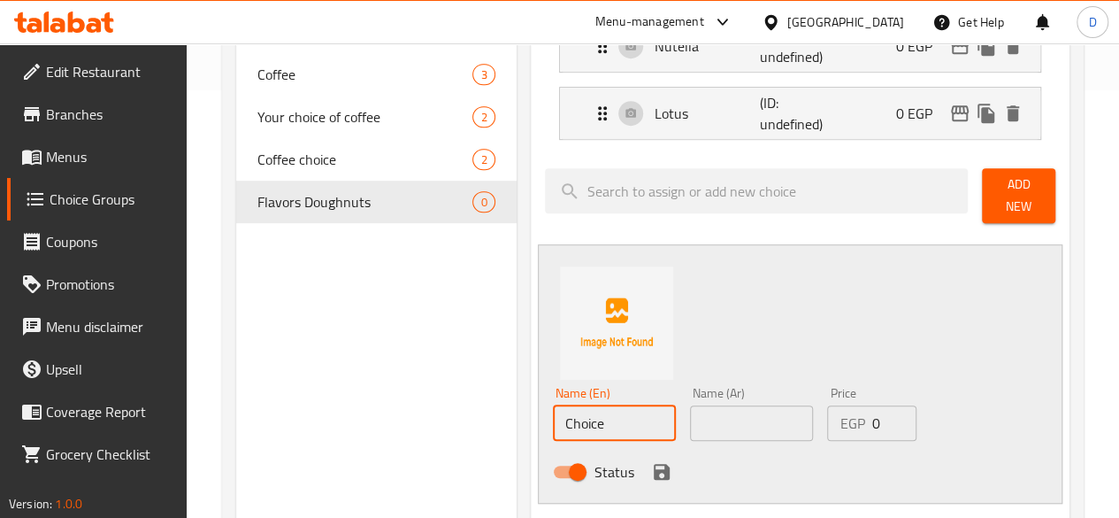
drag, startPoint x: 554, startPoint y: 411, endPoint x: 340, endPoint y: 411, distance: 214.1
click at [340, 411] on div "Choice Groups Choose Your Milk 5 Hot or Iced 2 Size 2 your choice of 2 Coffee 3…" at bounding box center [656, 400] width 841 height 1254
type input "Glazed"
click at [741, 420] on input "text" at bounding box center [751, 422] width 123 height 35
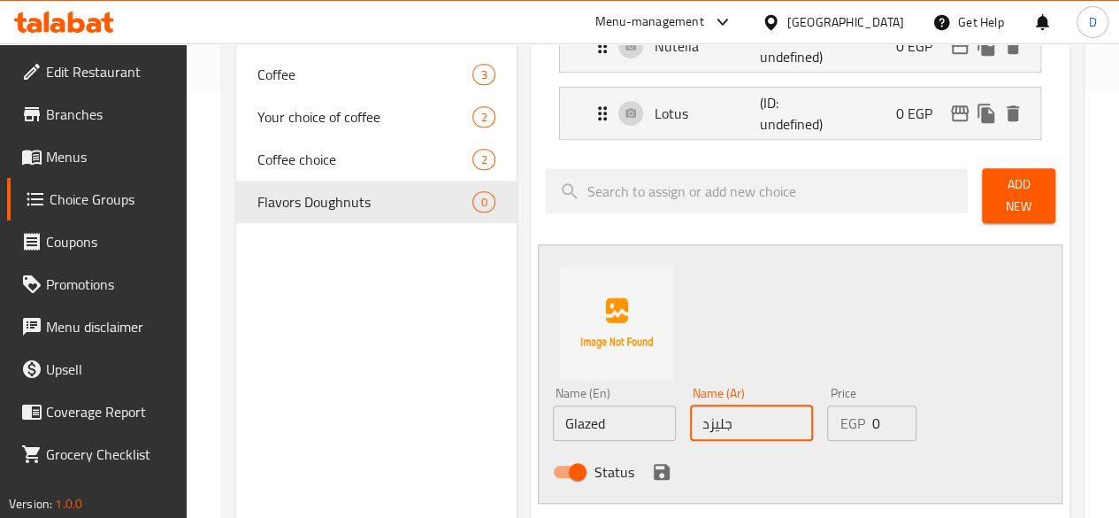
type input "جليزد"
click at [586, 473] on div "Status" at bounding box center [752, 472] width 412 height 48
click at [651, 470] on icon "save" at bounding box center [661, 471] width 21 height 21
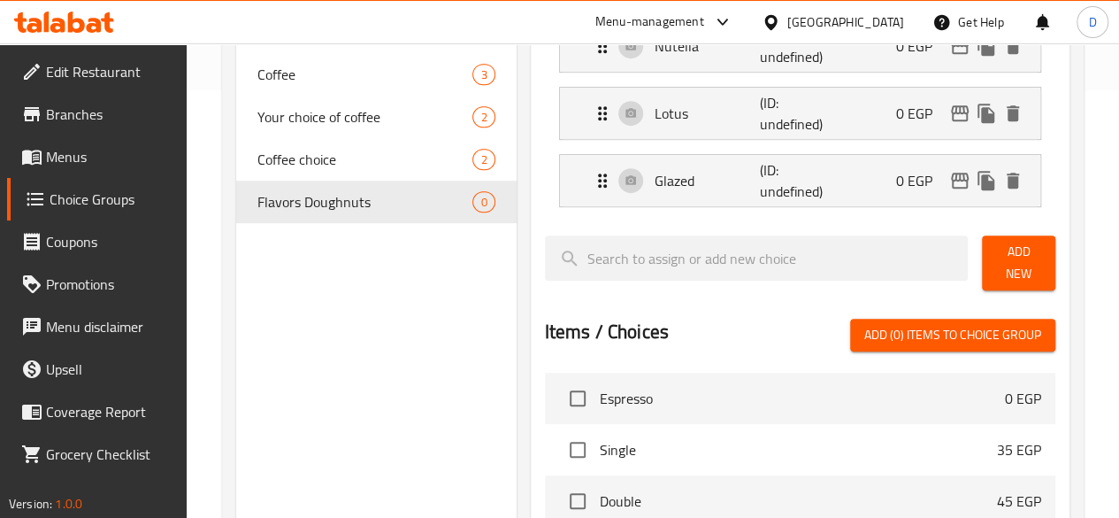
click at [1014, 250] on span "Add New" at bounding box center [1018, 263] width 45 height 44
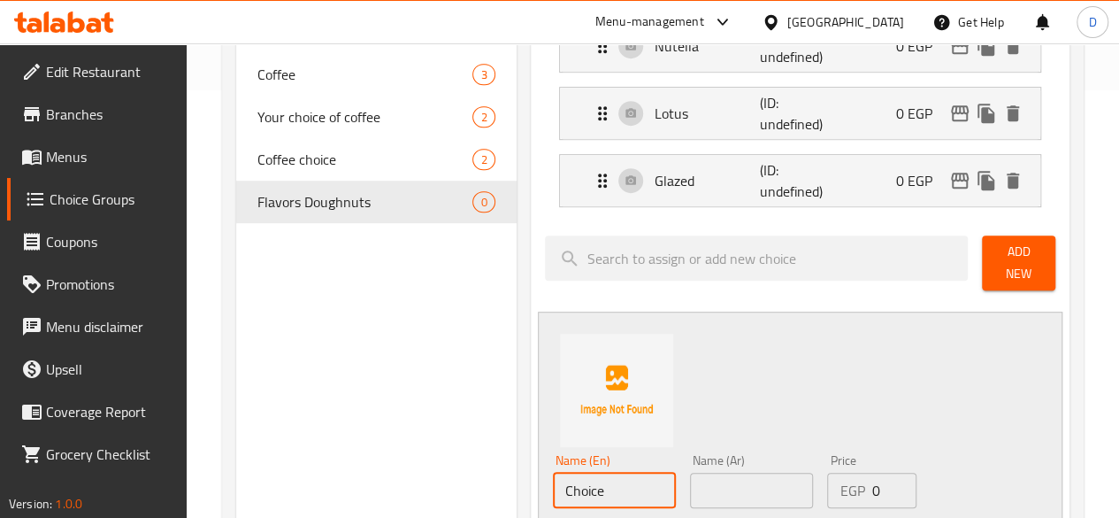
drag, startPoint x: 556, startPoint y: 489, endPoint x: 269, endPoint y: 467, distance: 287.5
click at [269, 467] on div "Choice Groups Choose Your Milk 5 Hot or Iced 2 Size 2 your choice of 2 Coffee 3…" at bounding box center [656, 433] width 841 height 1321
type input "؛"
click at [718, 482] on input "text" at bounding box center [751, 489] width 123 height 35
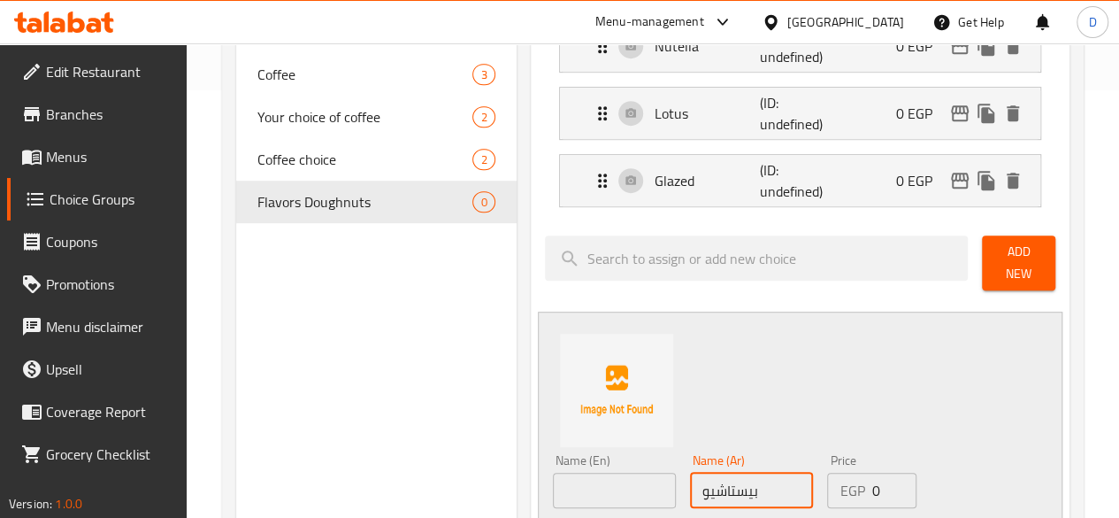
type input "بيستاشيو"
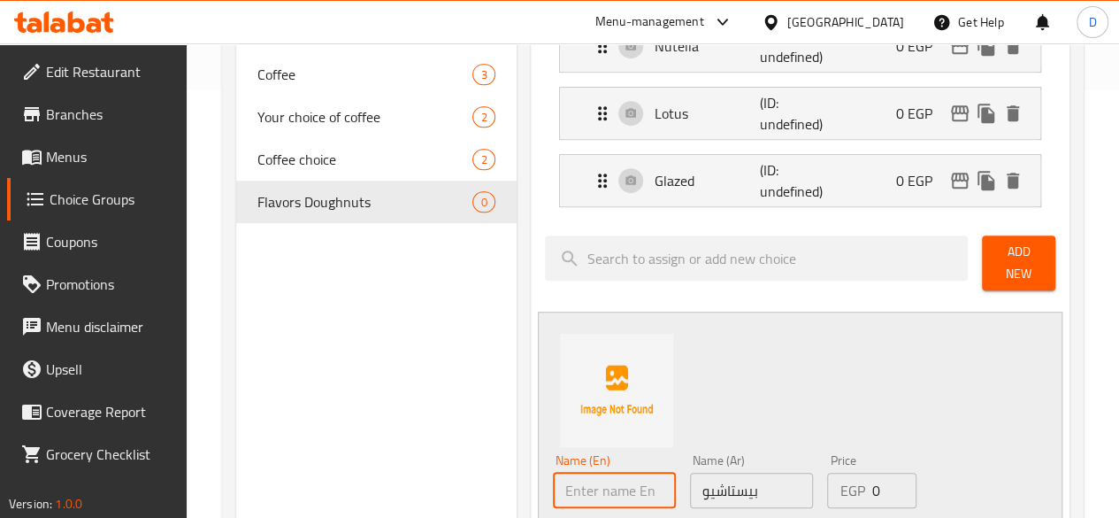
click at [559, 472] on input "text" at bounding box center [614, 489] width 123 height 35
type input "Pistachio"
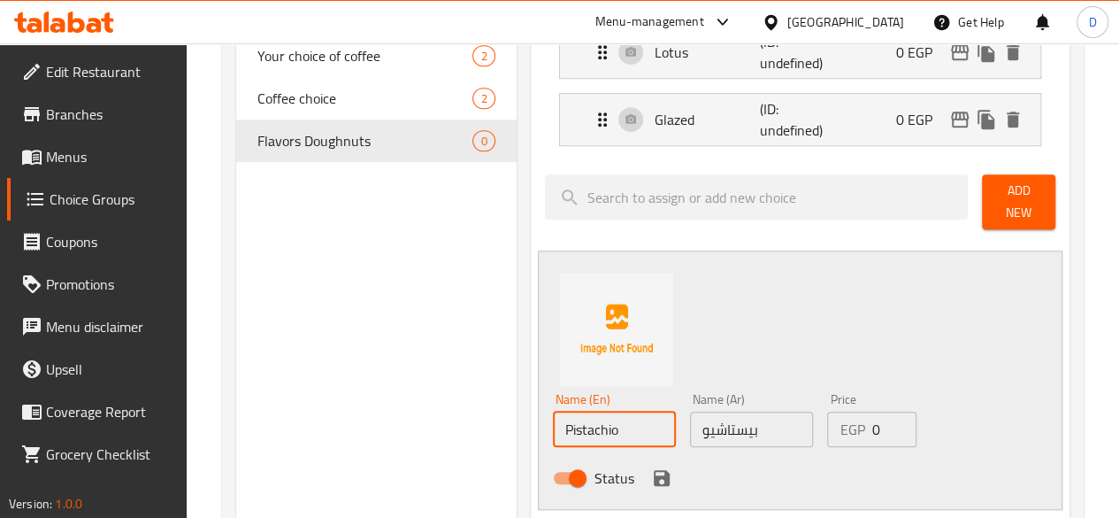
scroll to position [516, 0]
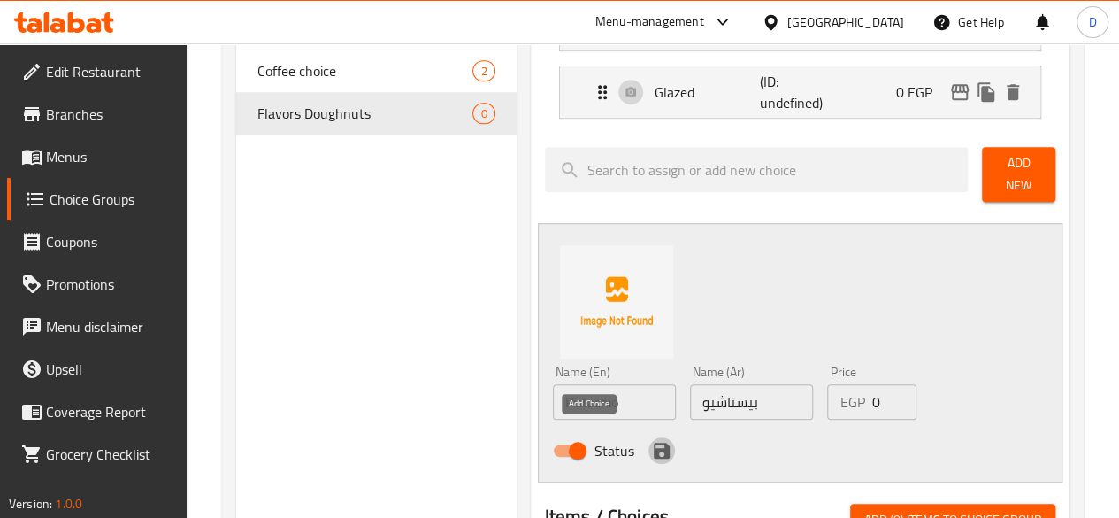
click at [651, 440] on icon "save" at bounding box center [661, 450] width 21 height 21
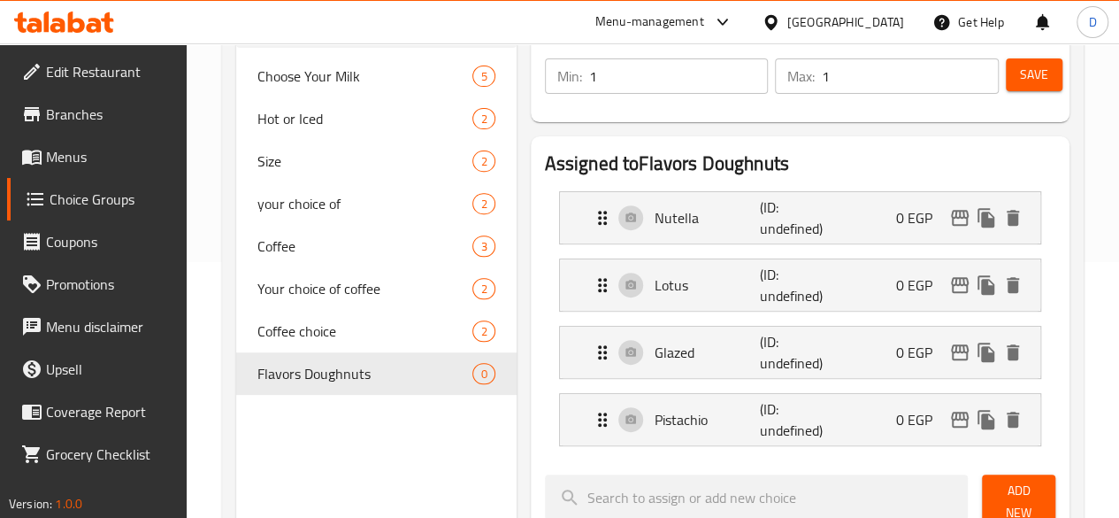
scroll to position [162, 0]
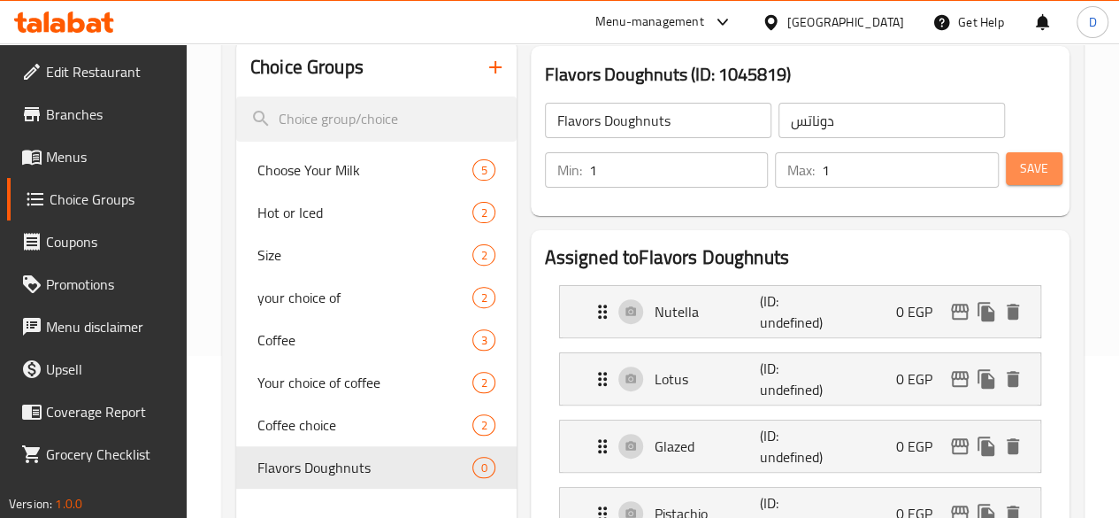
click at [1030, 160] on span "Save" at bounding box center [1034, 168] width 28 height 22
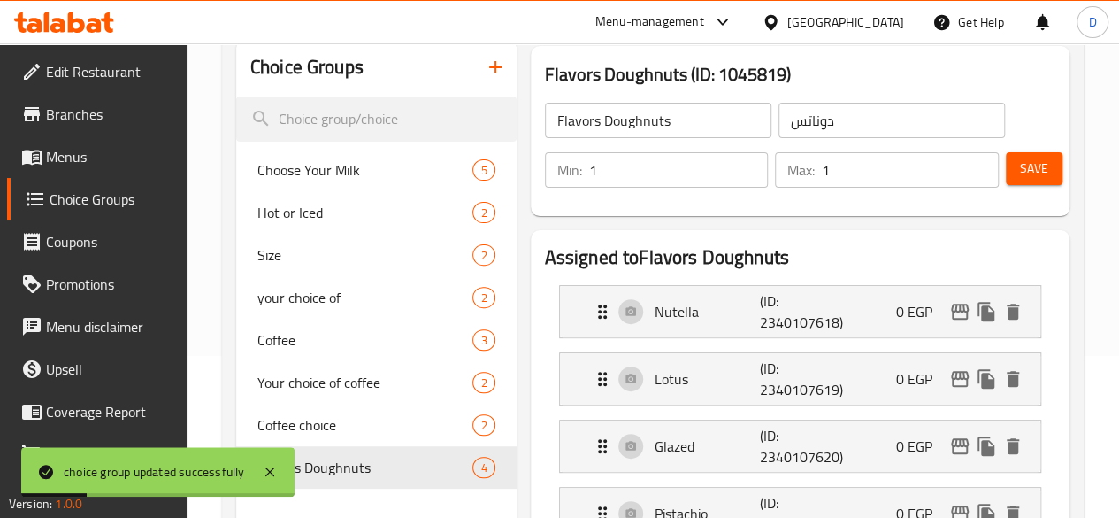
click at [74, 146] on span "Menus" at bounding box center [109, 156] width 127 height 21
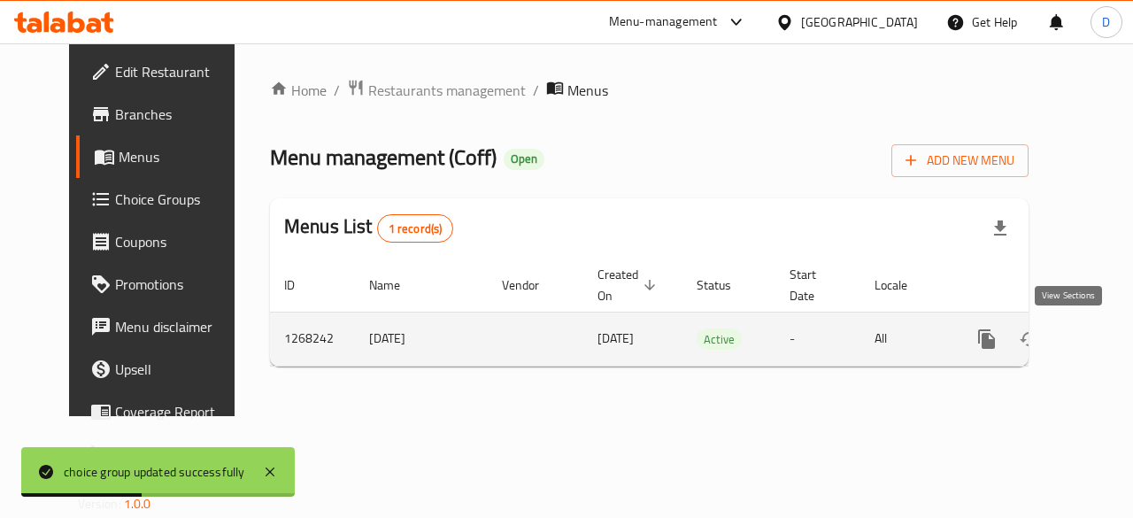
click at [1093, 340] on link "enhanced table" at bounding box center [1114, 339] width 42 height 42
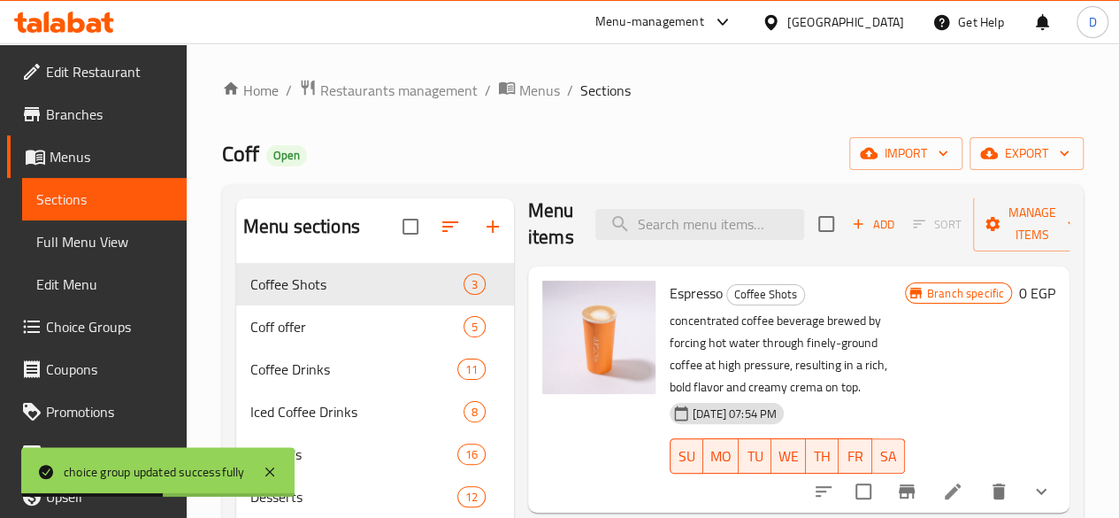
scroll to position [26, 0]
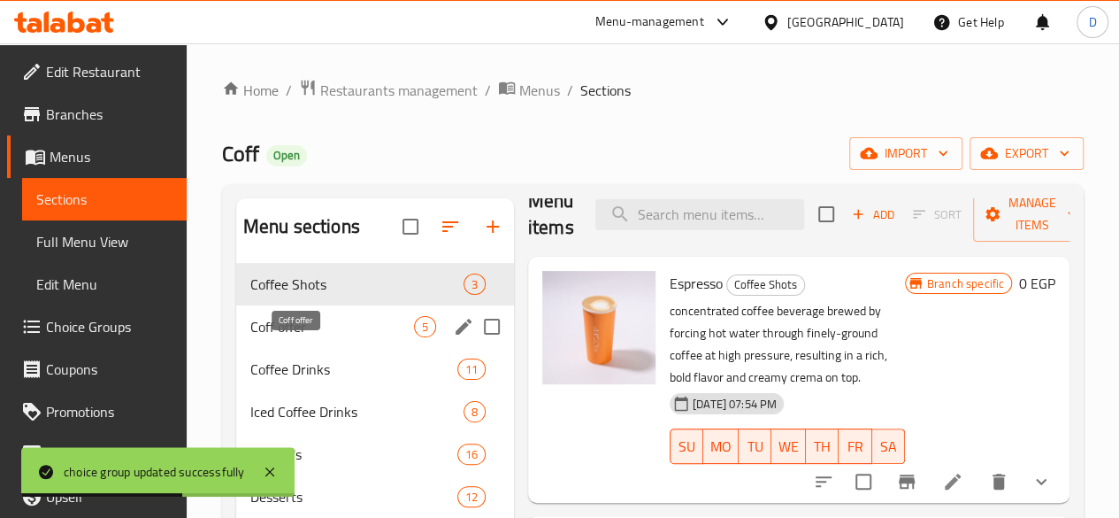
click at [311, 337] on span "Coff offer" at bounding box center [332, 326] width 164 height 21
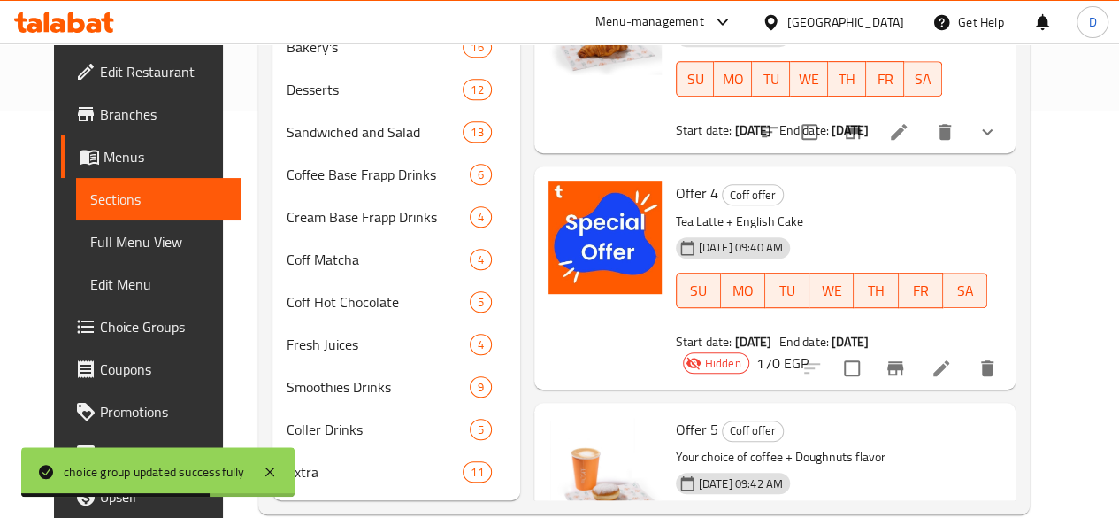
scroll to position [465, 0]
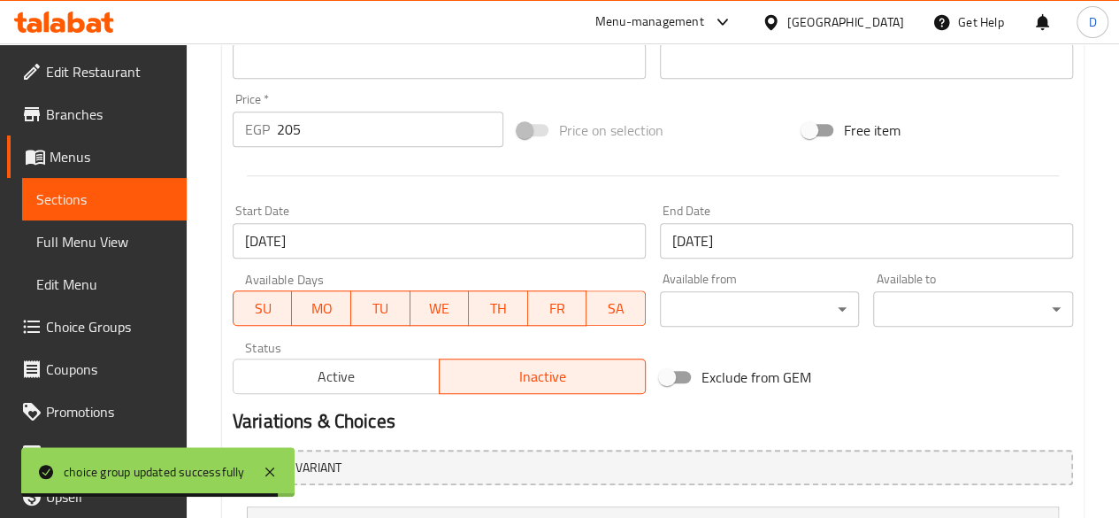
scroll to position [787, 0]
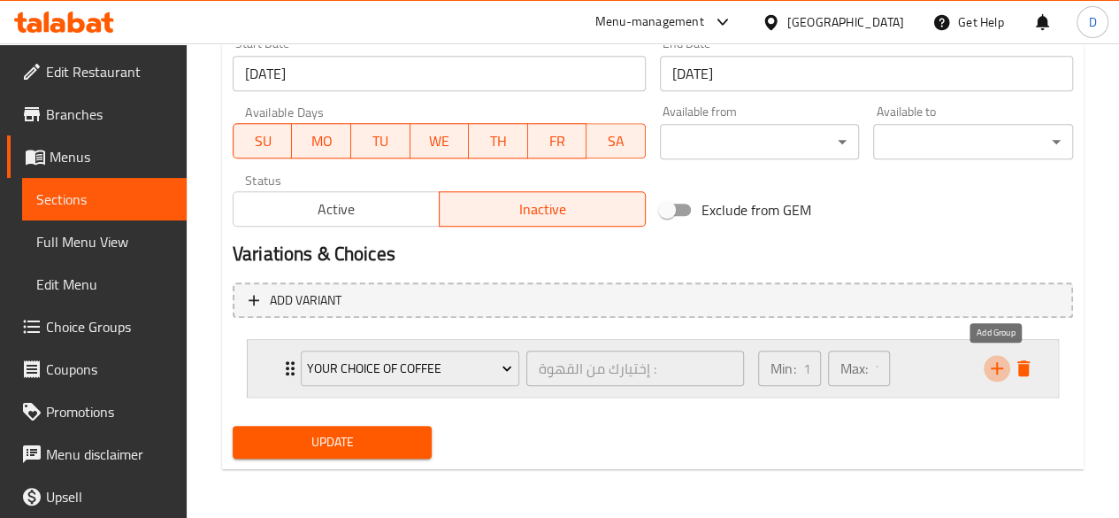
click at [988, 378] on icon "add" at bounding box center [997, 367] width 21 height 21
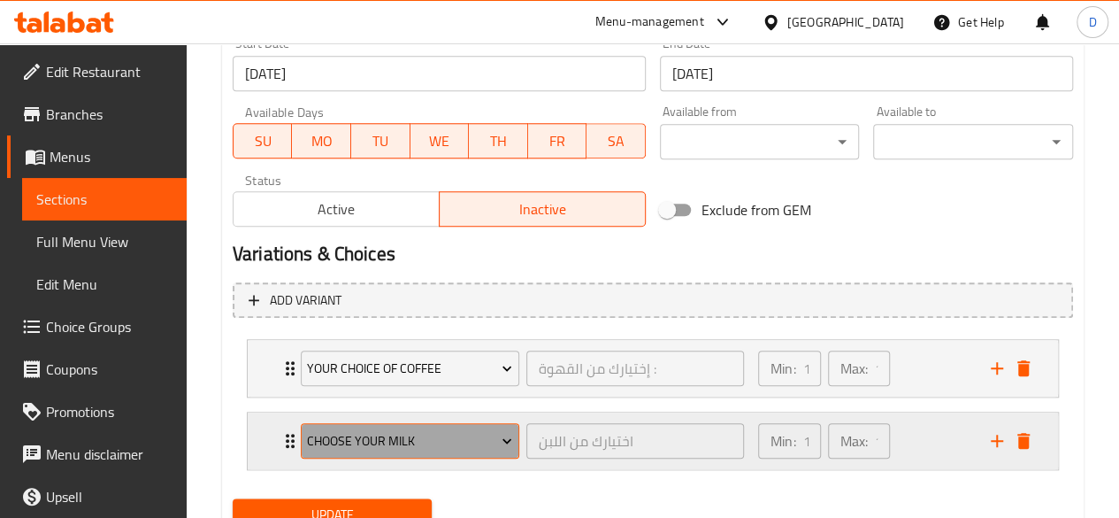
click at [314, 431] on span "Choose Your Milk" at bounding box center [409, 441] width 205 height 22
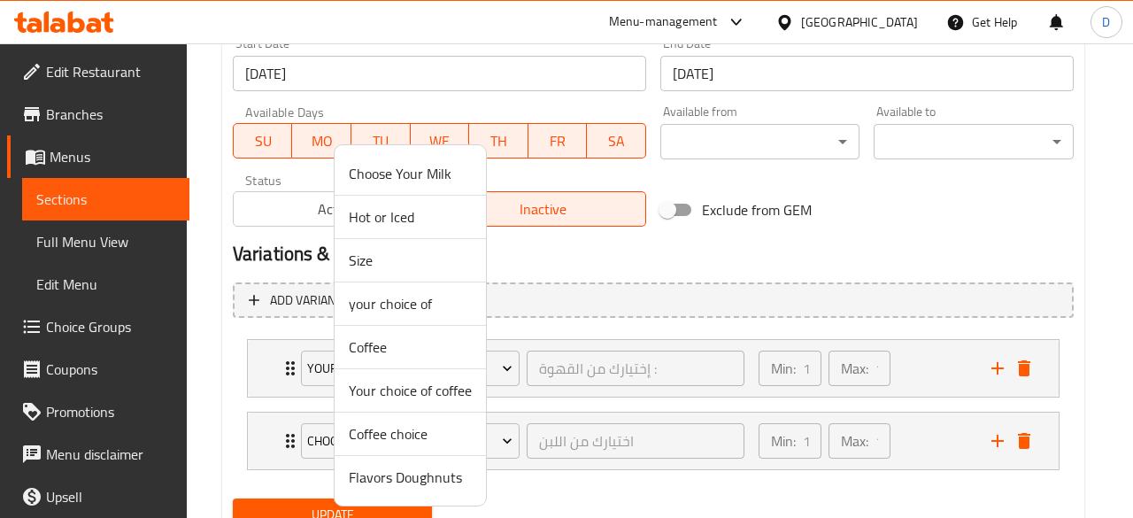
click at [448, 470] on span "Flavors Doughnuts" at bounding box center [410, 476] width 123 height 21
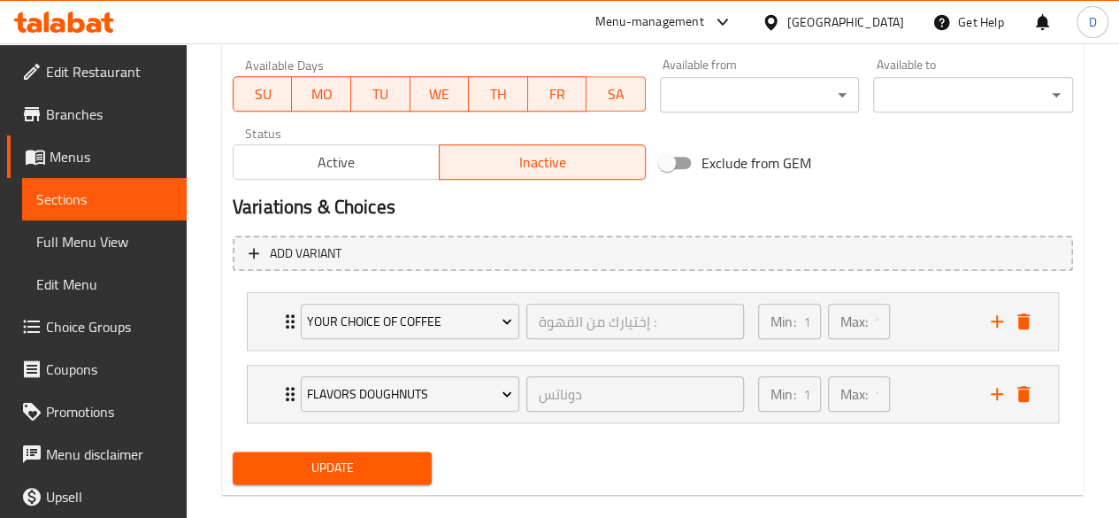
scroll to position [858, 0]
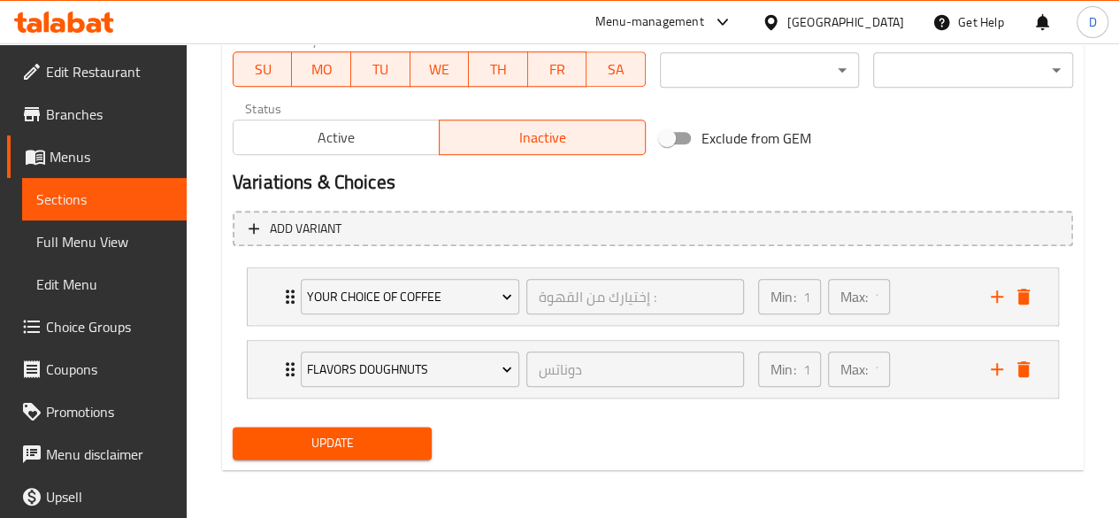
click at [411, 435] on span "Update" at bounding box center [333, 443] width 172 height 22
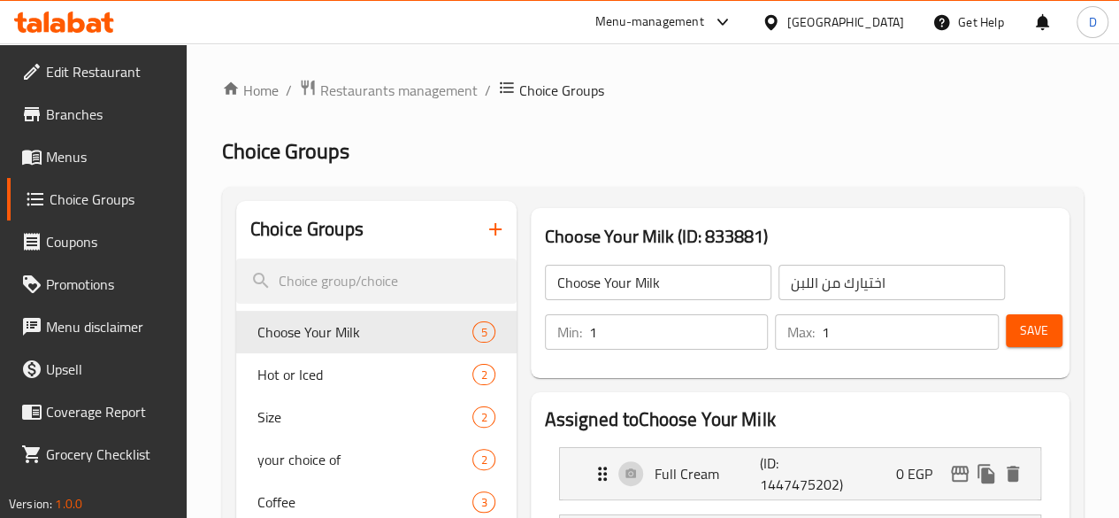
click at [110, 141] on link "Menus" at bounding box center [97, 156] width 180 height 42
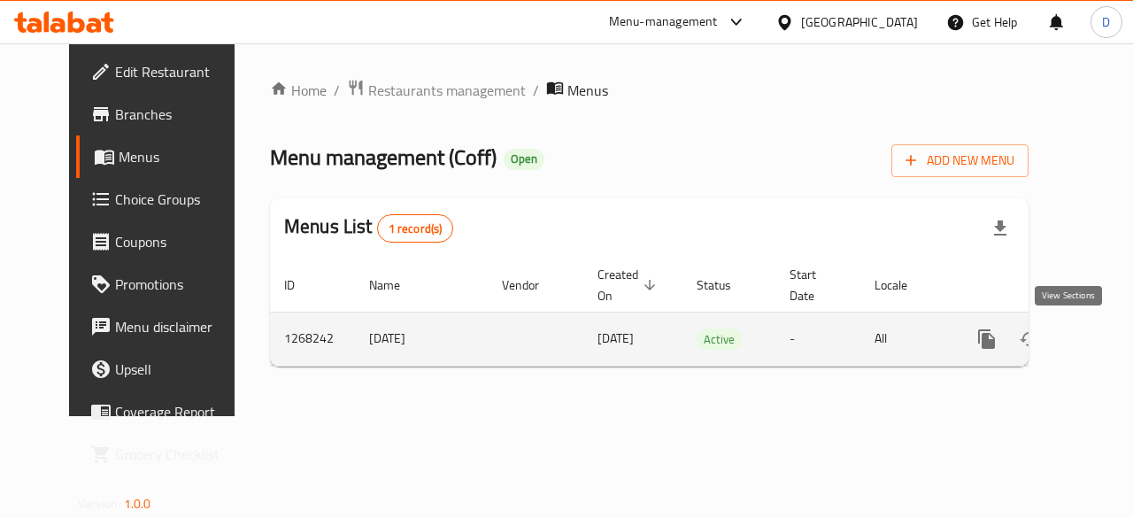
click at [1103, 345] on icon "enhanced table" at bounding box center [1113, 338] width 21 height 21
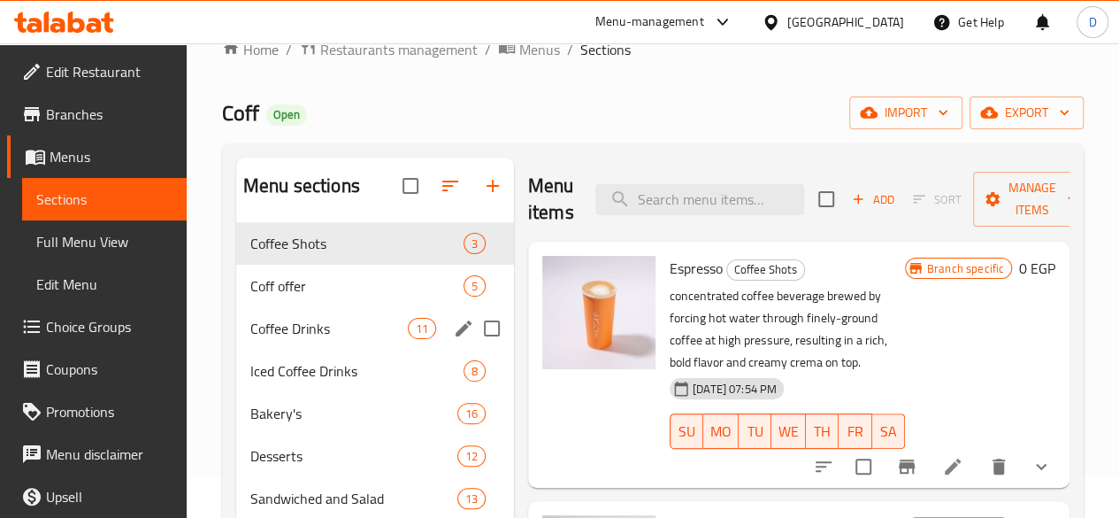
scroll to position [177, 0]
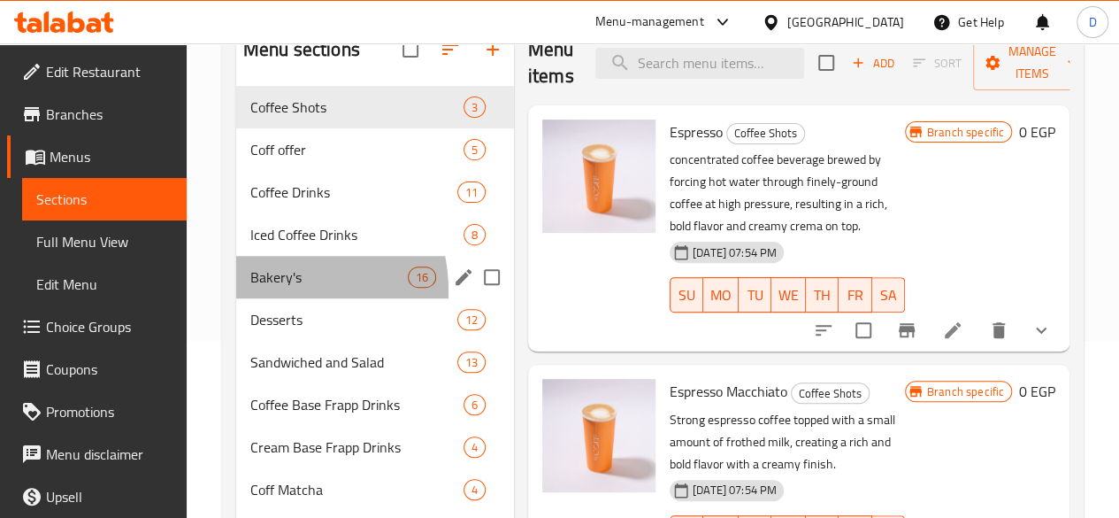
click at [264, 298] on div "[PERSON_NAME]'s 16" at bounding box center [375, 277] width 278 height 42
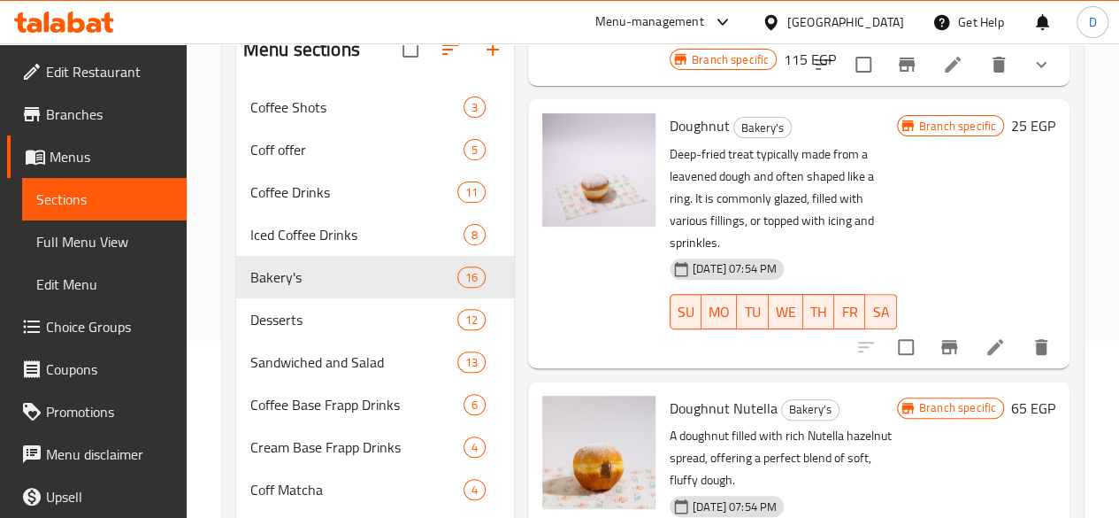
scroll to position [1941, 0]
